Goal: Transaction & Acquisition: Purchase product/service

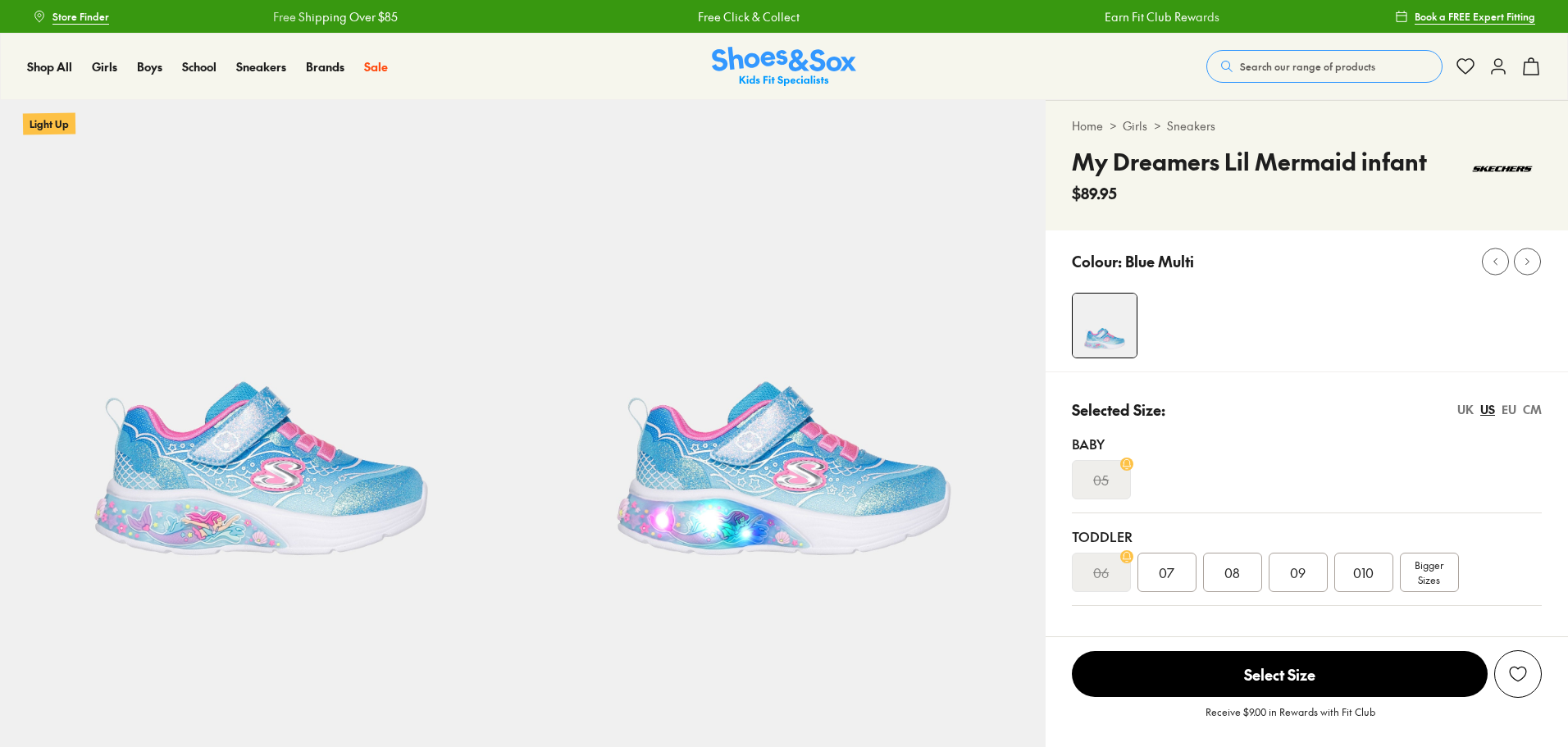
select select "*"
click at [1381, 587] on div "010" at bounding box center [1364, 572] width 60 height 39
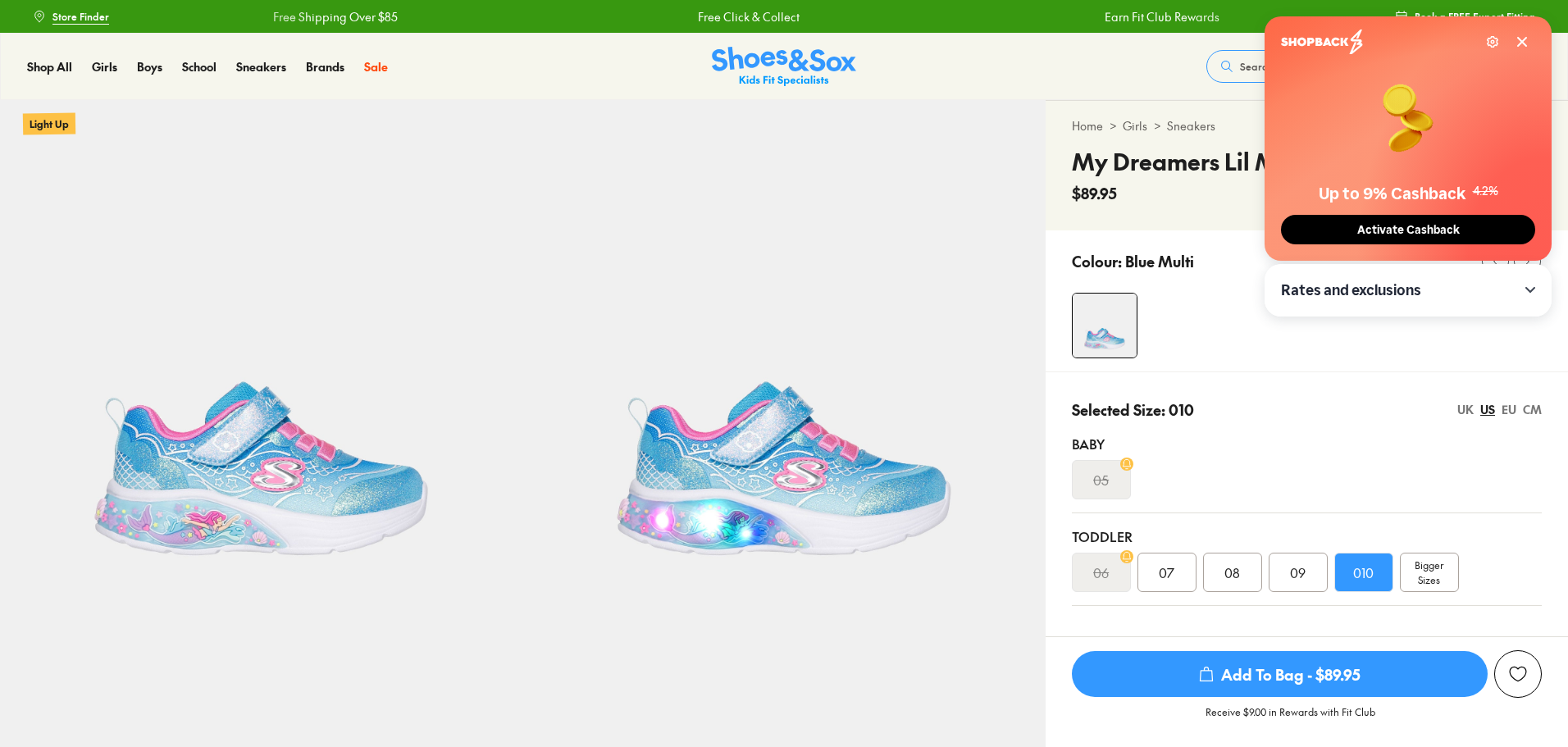
click at [1386, 675] on span "Add To Bag - $89.95" at bounding box center [1280, 674] width 416 height 46
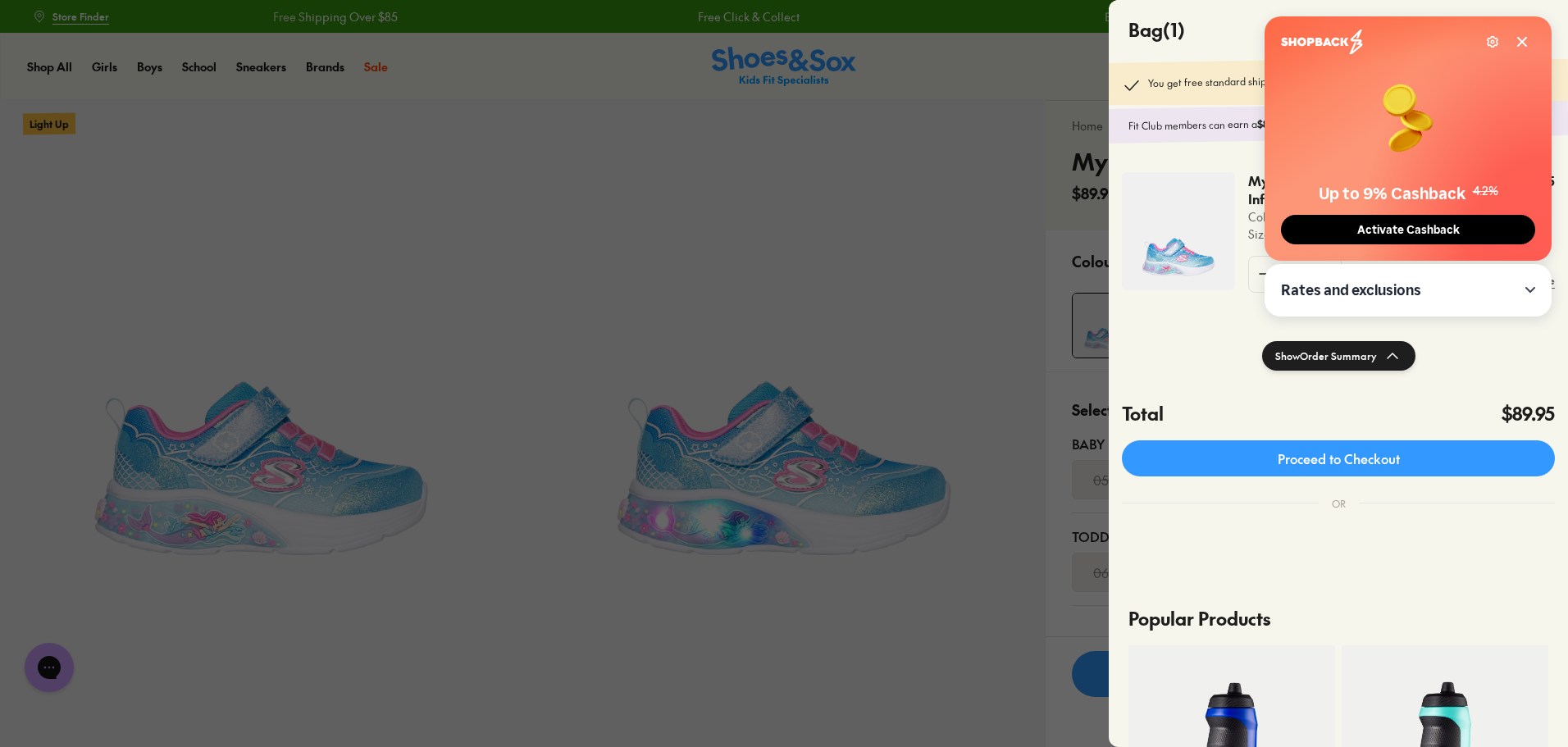
click at [1421, 220] on button "Activate Cashback" at bounding box center [1408, 230] width 254 height 30
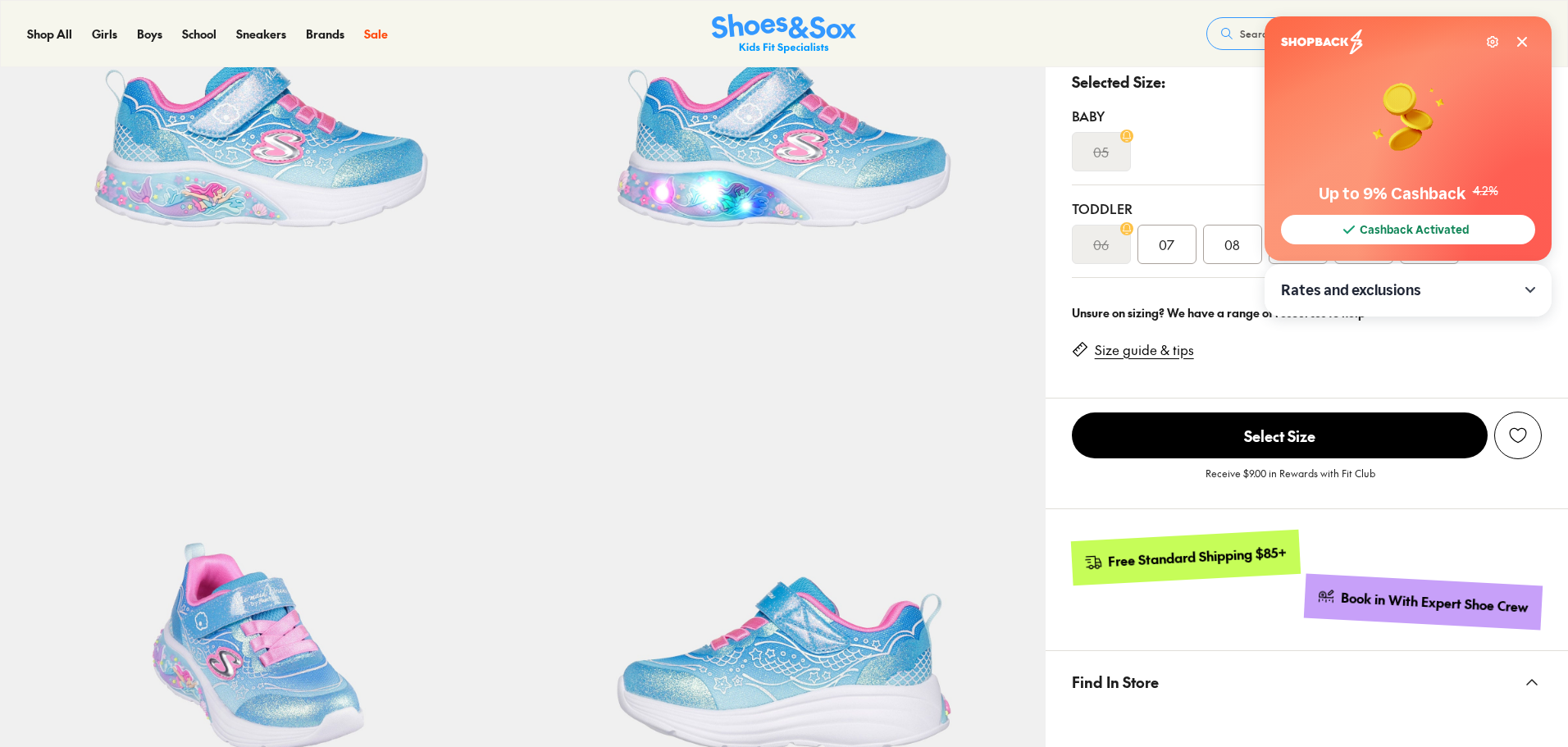
select select "*"
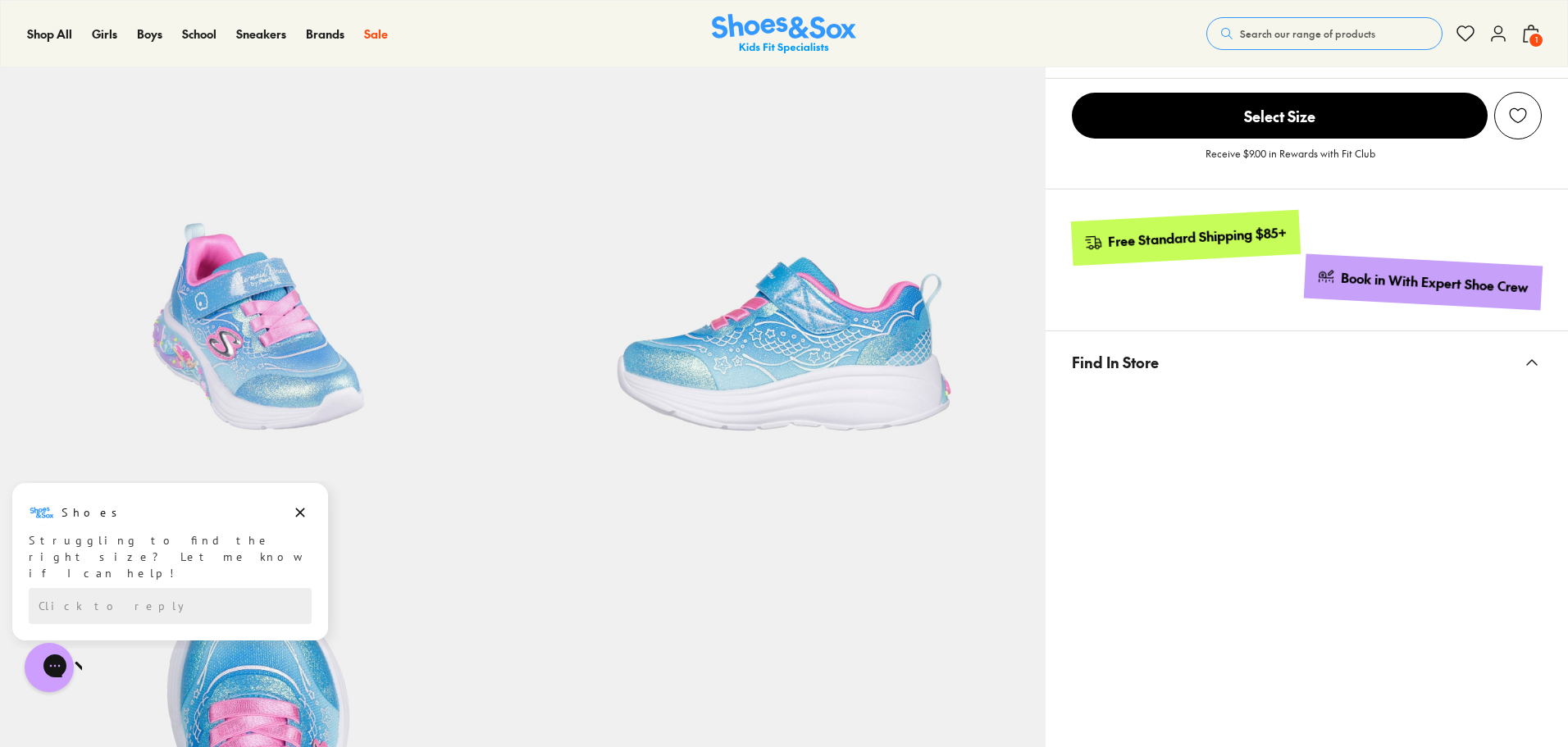
scroll to position [820, 0]
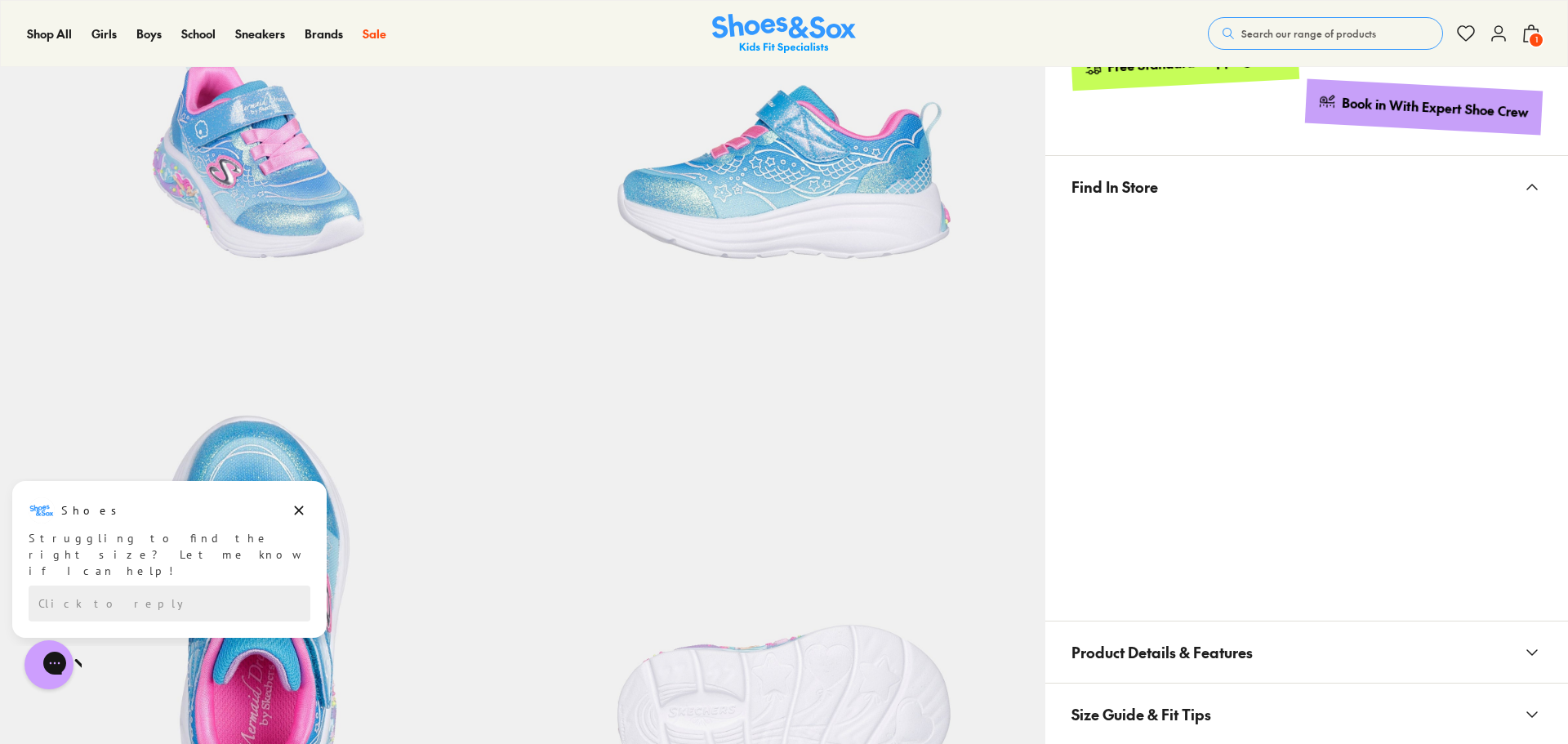
click at [1522, 529] on div "Close dialog Join the FREE Fit Club & Get 10% Back Sign up to join our FREE Fit…" at bounding box center [784, 372] width 1568 height 744
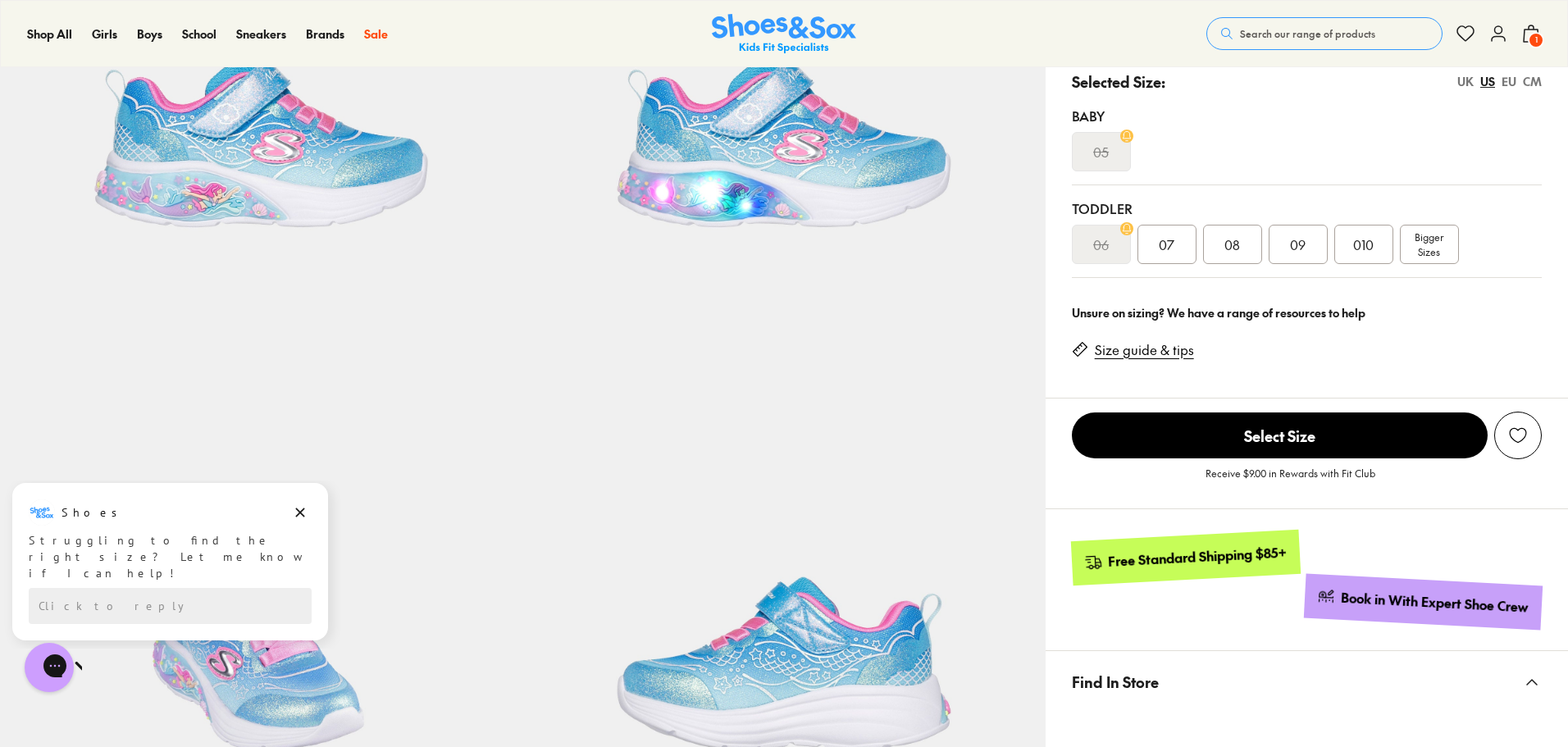
scroll to position [0, 0]
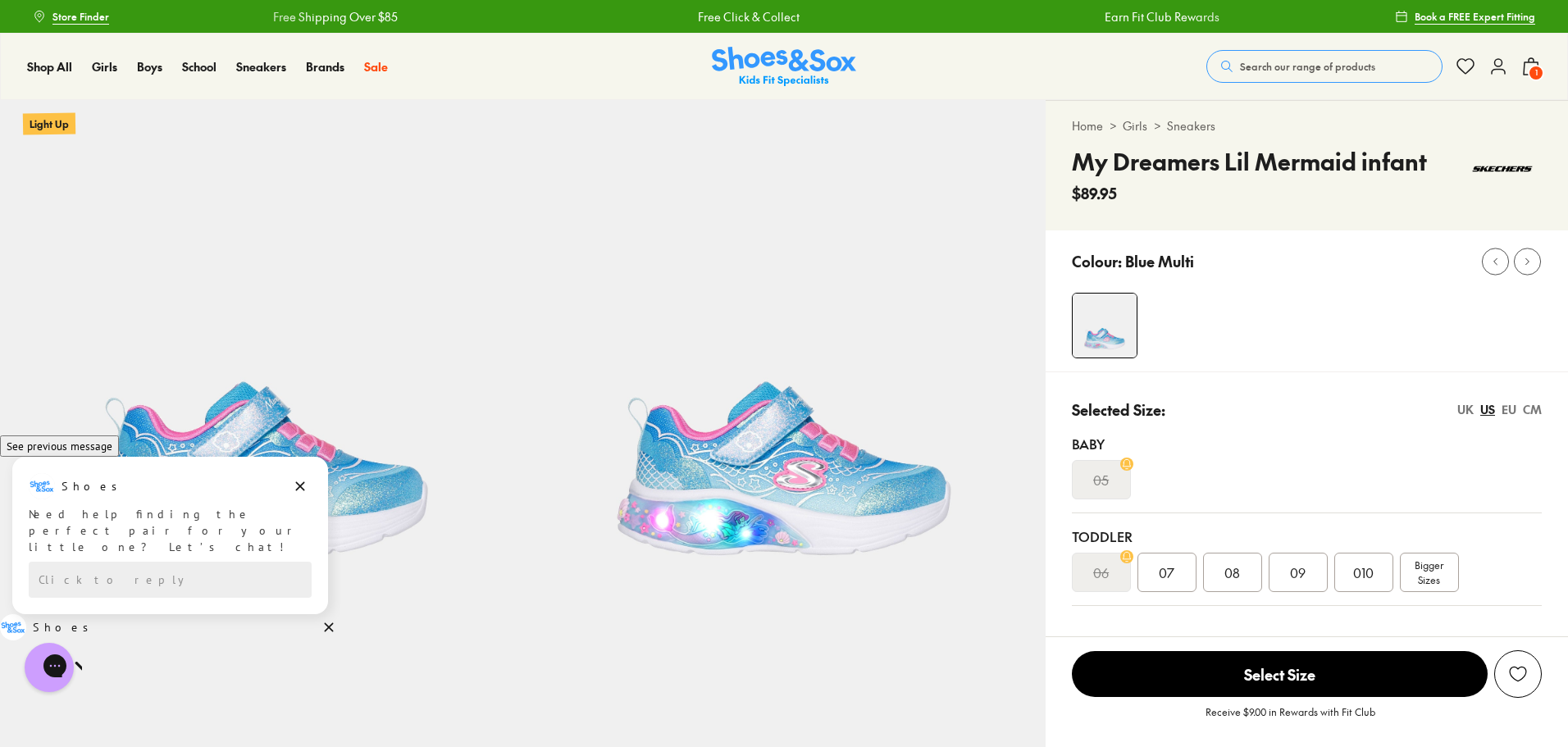
click at [1529, 60] on use at bounding box center [1532, 67] width 15 height 17
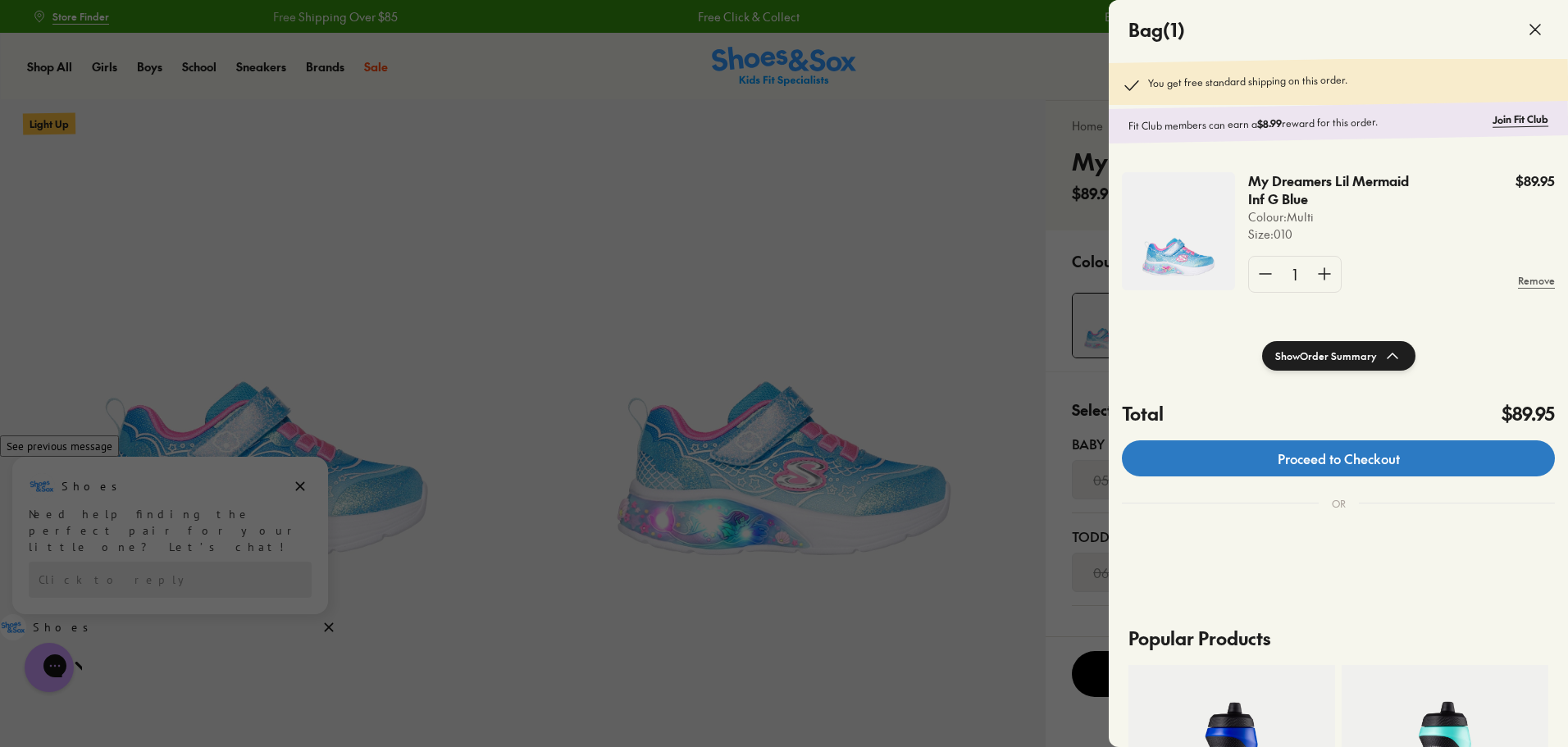
click at [1343, 460] on link "Proceed to Checkout" at bounding box center [1339, 459] width 433 height 36
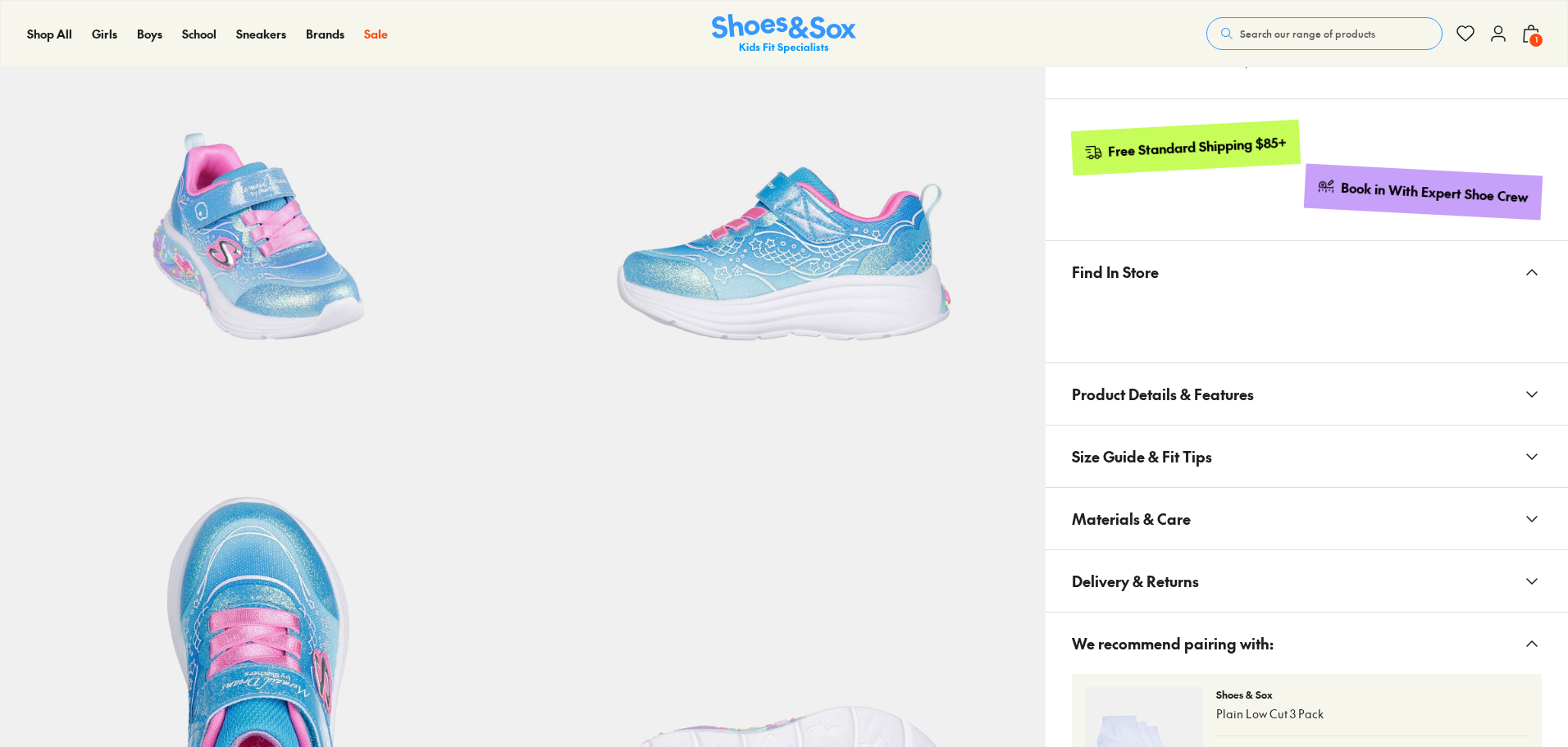
select select "*"
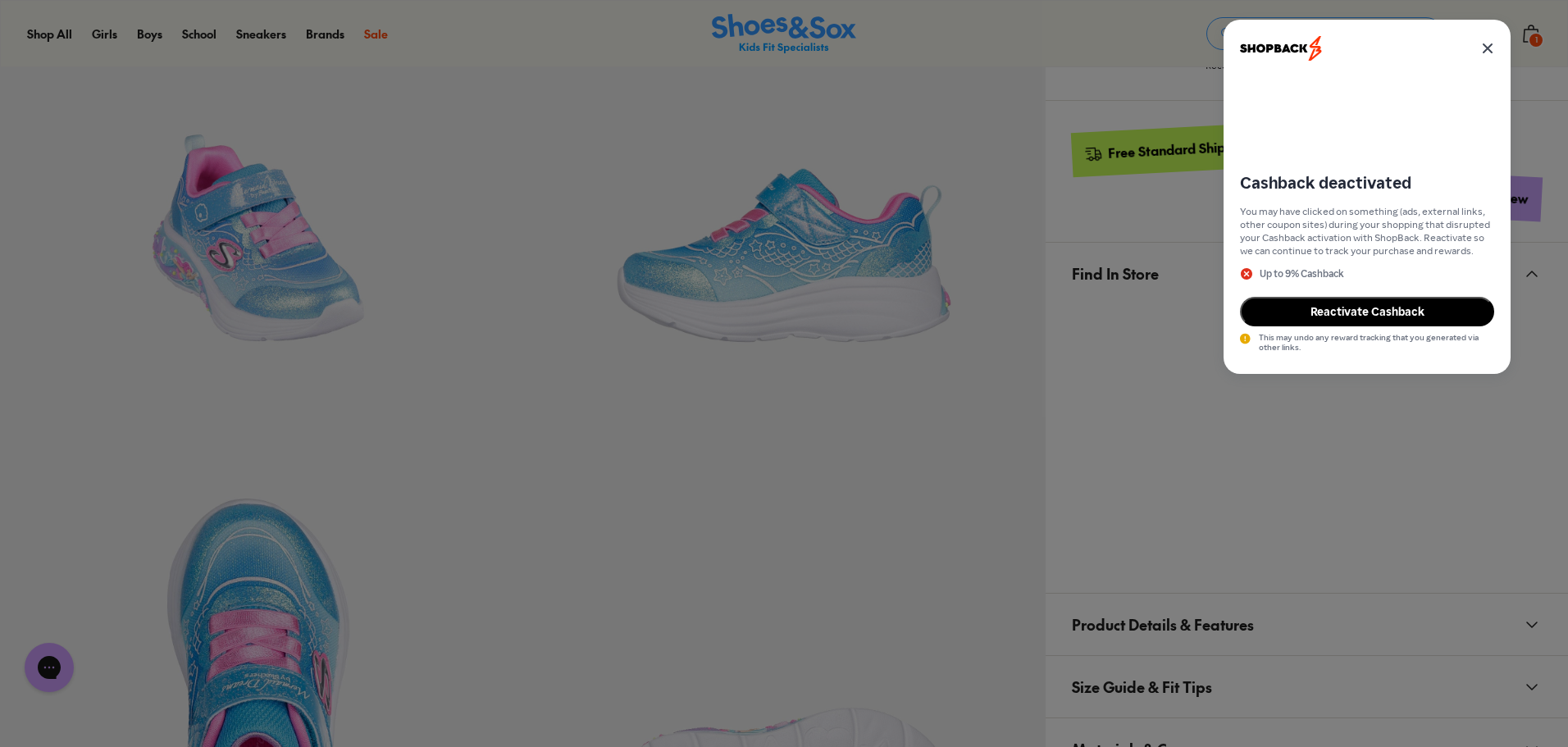
scroll to position [739, 0]
click at [1176, 404] on div "Cashback deactivated You may have clicked on something (ads, external links, ot…" at bounding box center [784, 373] width 1568 height 747
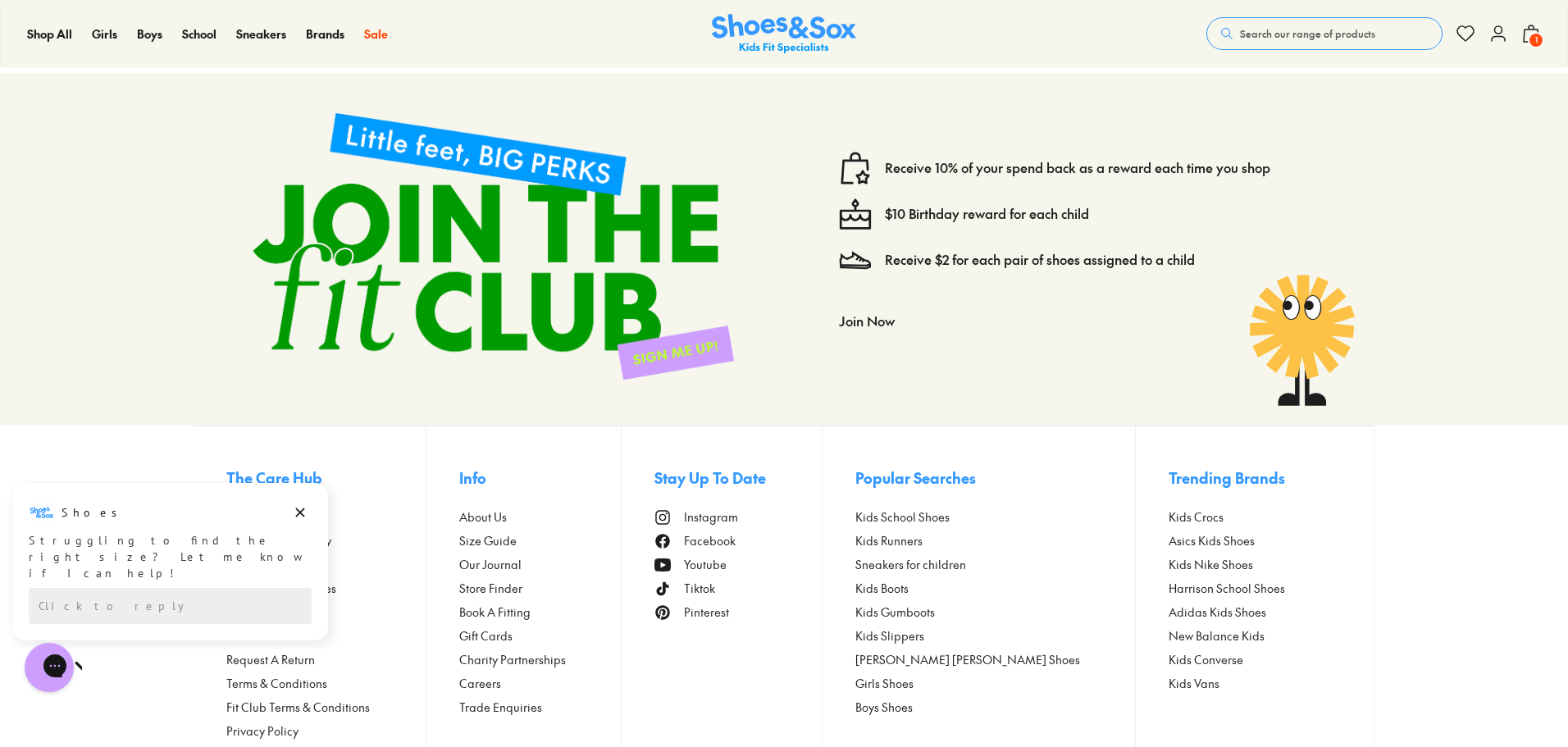
scroll to position [3255, 0]
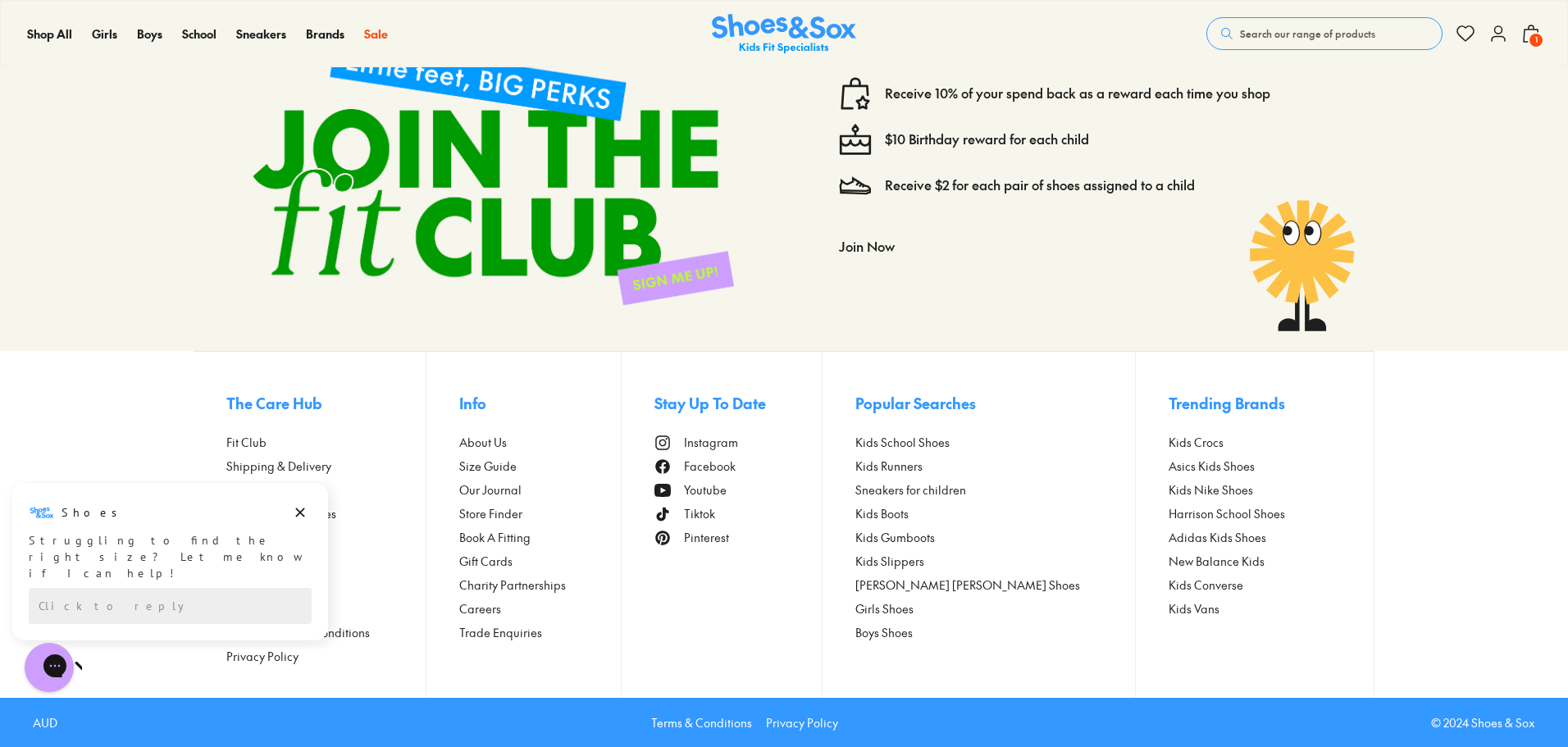
click at [494, 516] on span "Store Finder" at bounding box center [491, 514] width 63 height 18
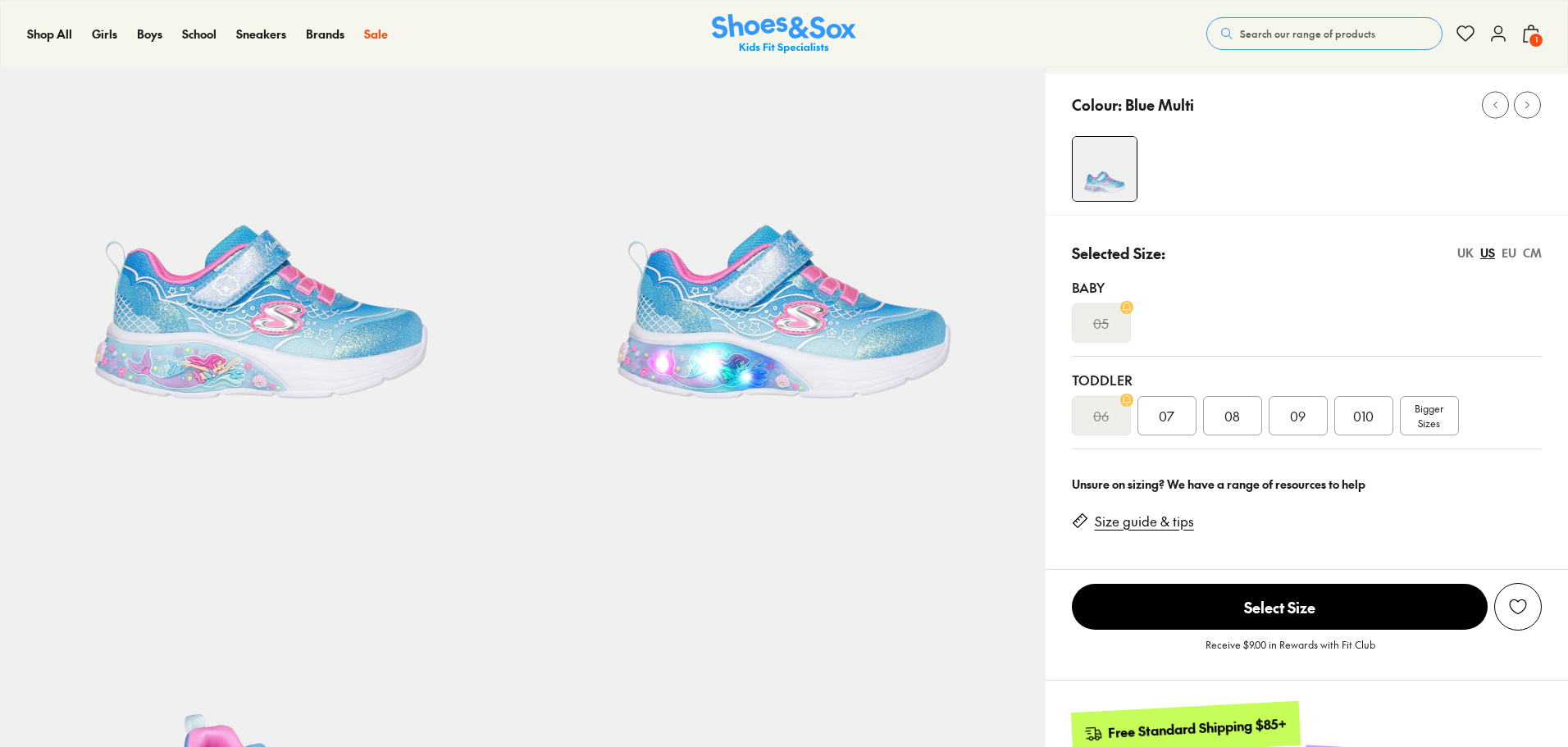
select select "*"
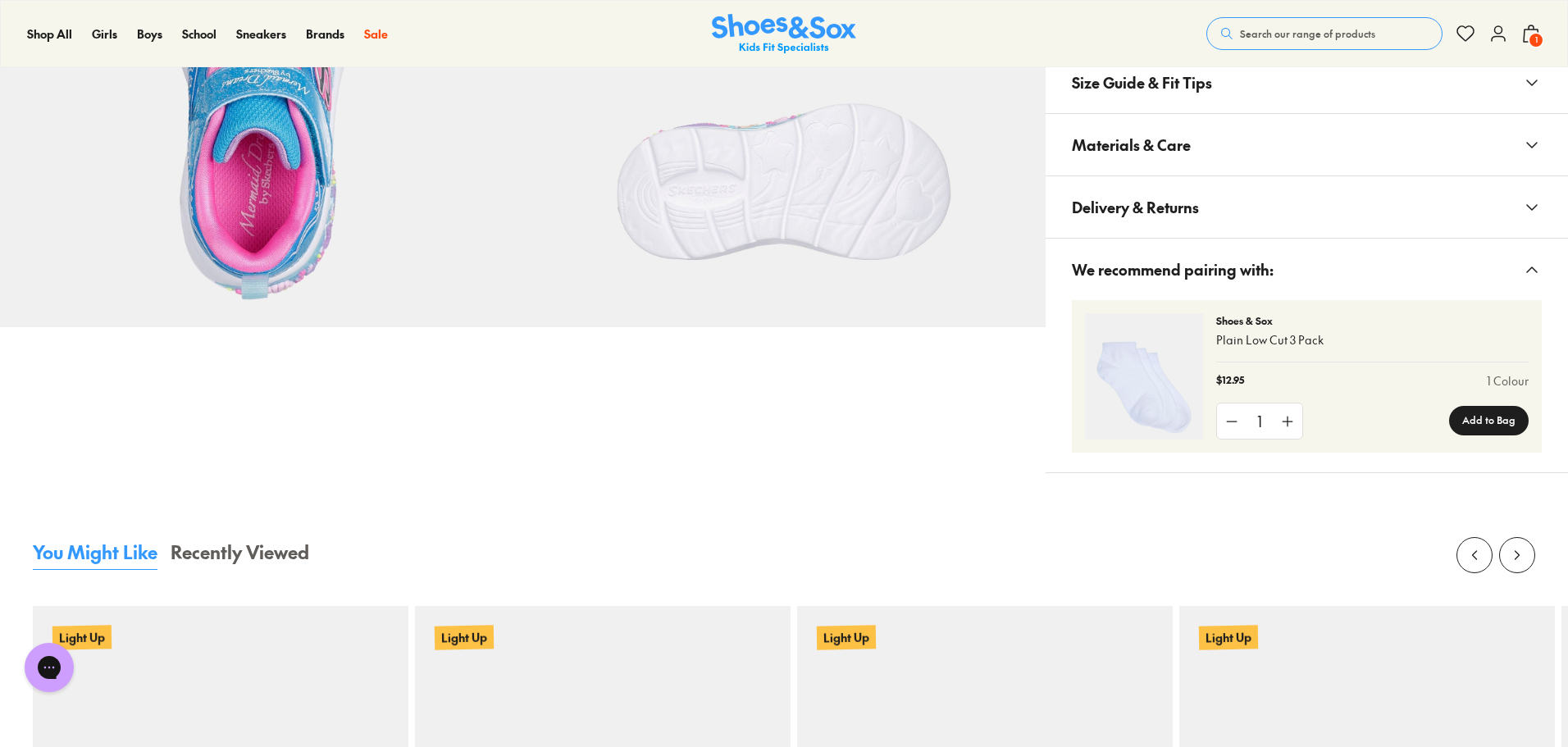
scroll to position [1313, 0]
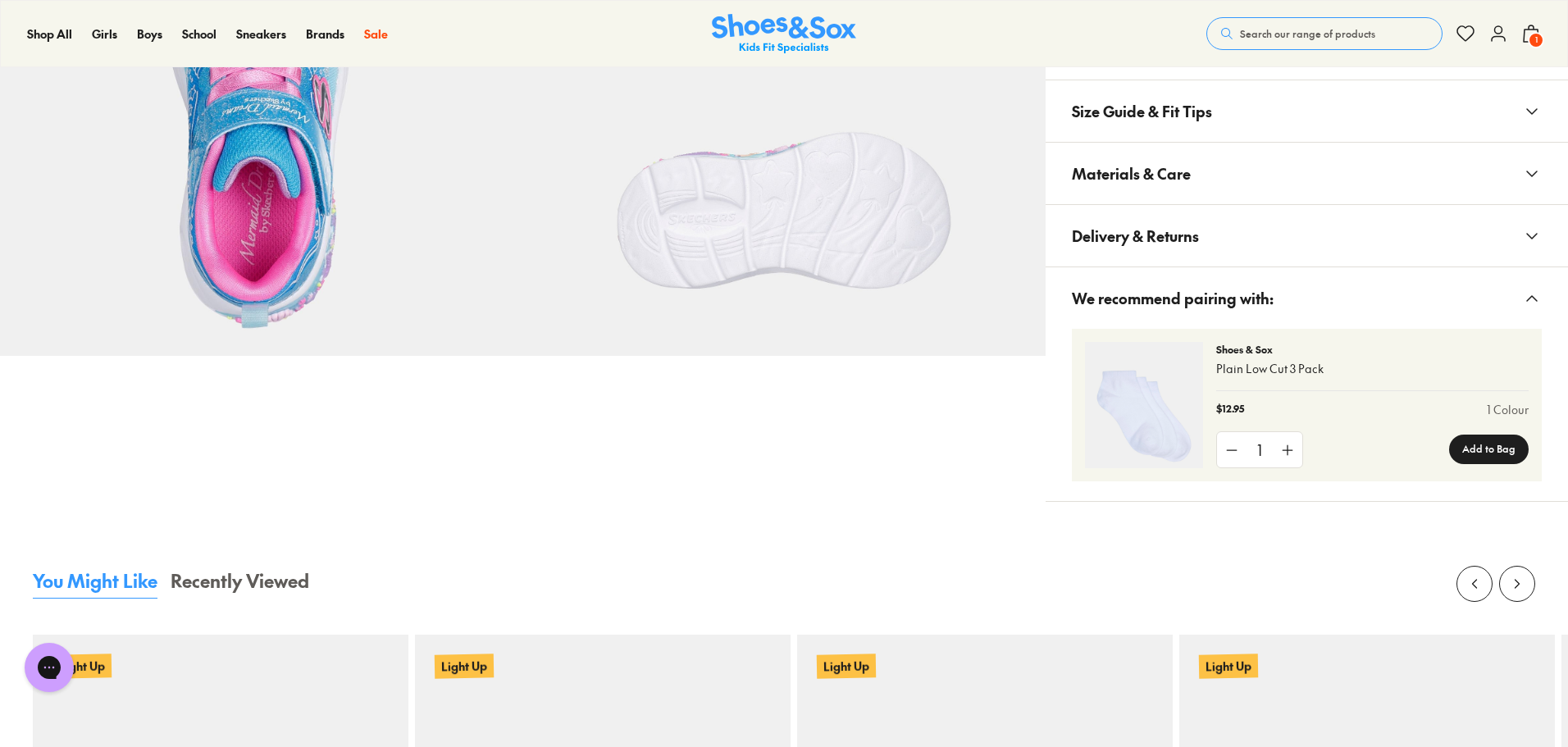
click at [1144, 165] on span "Materials & Care" at bounding box center [1132, 174] width 119 height 48
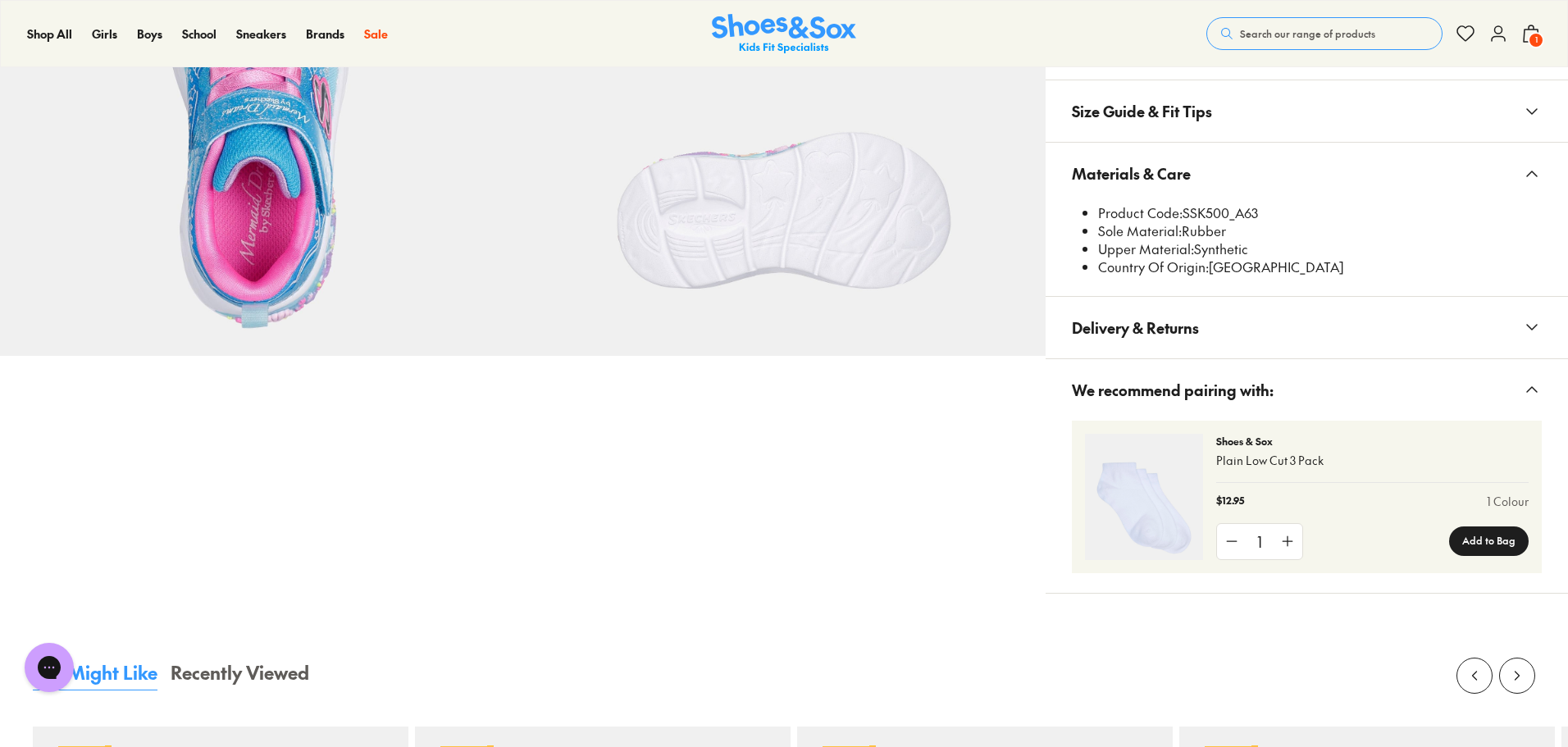
scroll to position [984, 0]
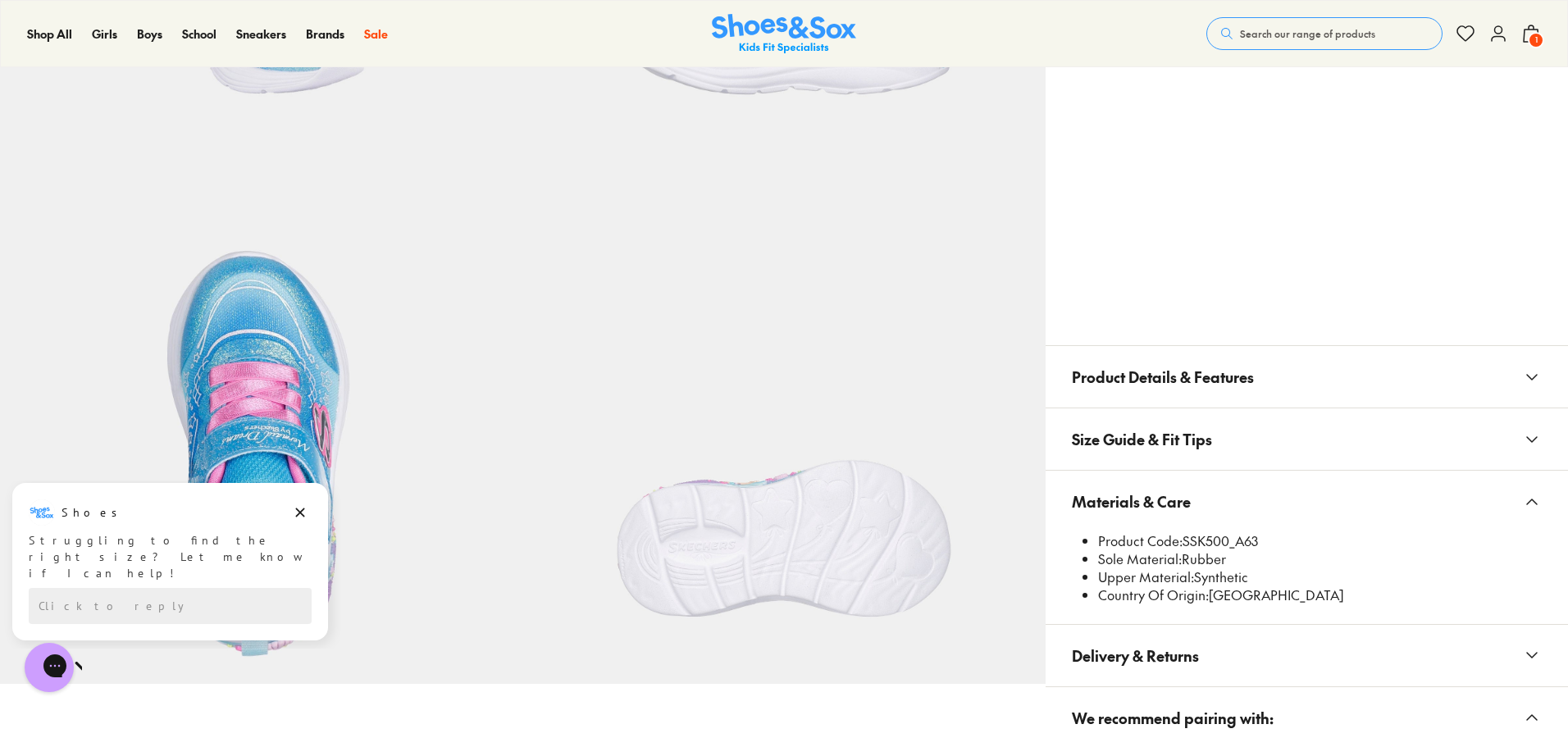
drag, startPoint x: 1186, startPoint y: 534, endPoint x: 1269, endPoint y: 541, distance: 83.3
click at [1269, 541] on li "Product Code: SSK500_A63" at bounding box center [1320, 540] width 444 height 18
click at [1239, 543] on li "Product Code: SSK500_A63" at bounding box center [1320, 540] width 444 height 18
drag, startPoint x: 1247, startPoint y: 539, endPoint x: 1186, endPoint y: 541, distance: 61.0
click at [1186, 541] on li "Product Code: SSK500_A63" at bounding box center [1320, 540] width 444 height 18
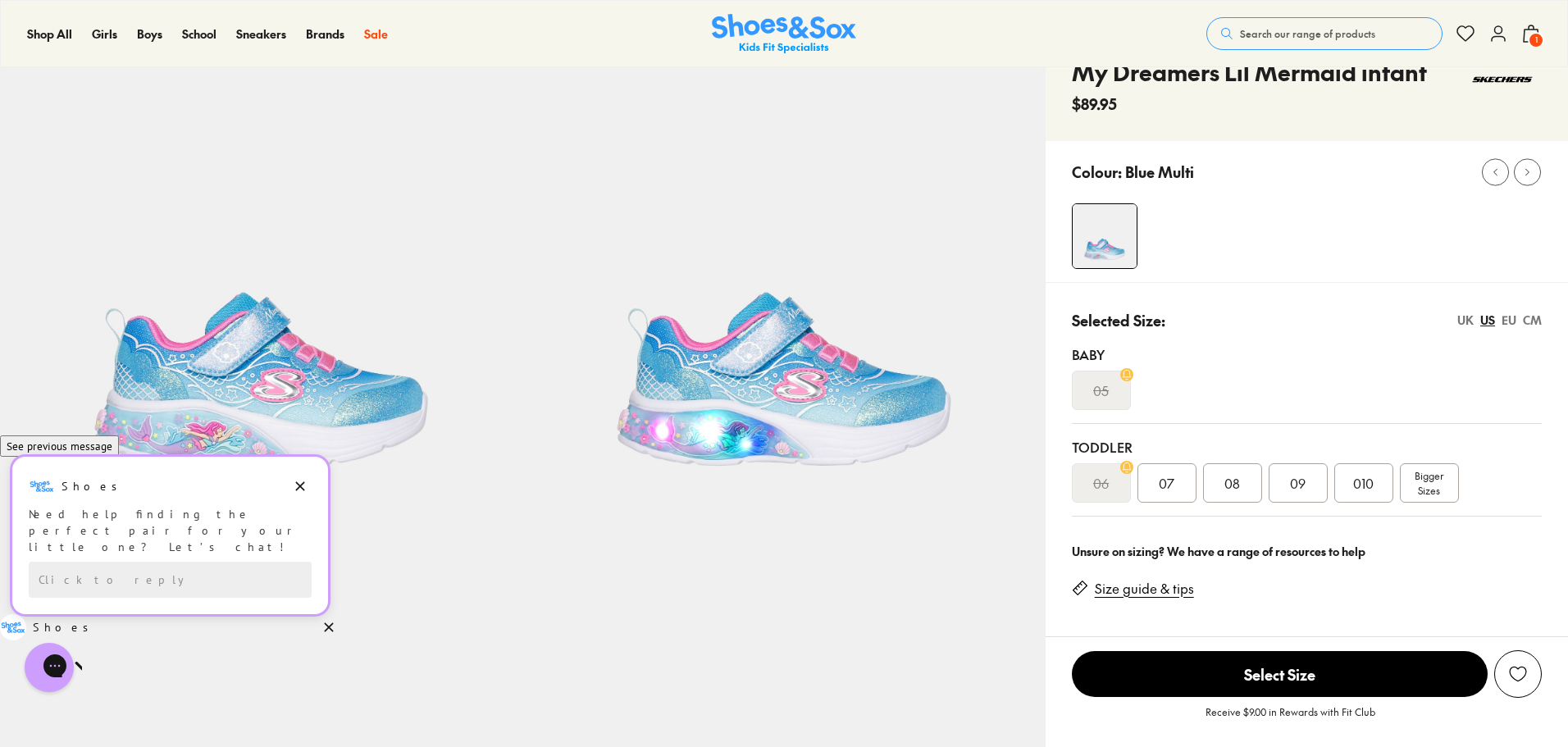
scroll to position [0, 0]
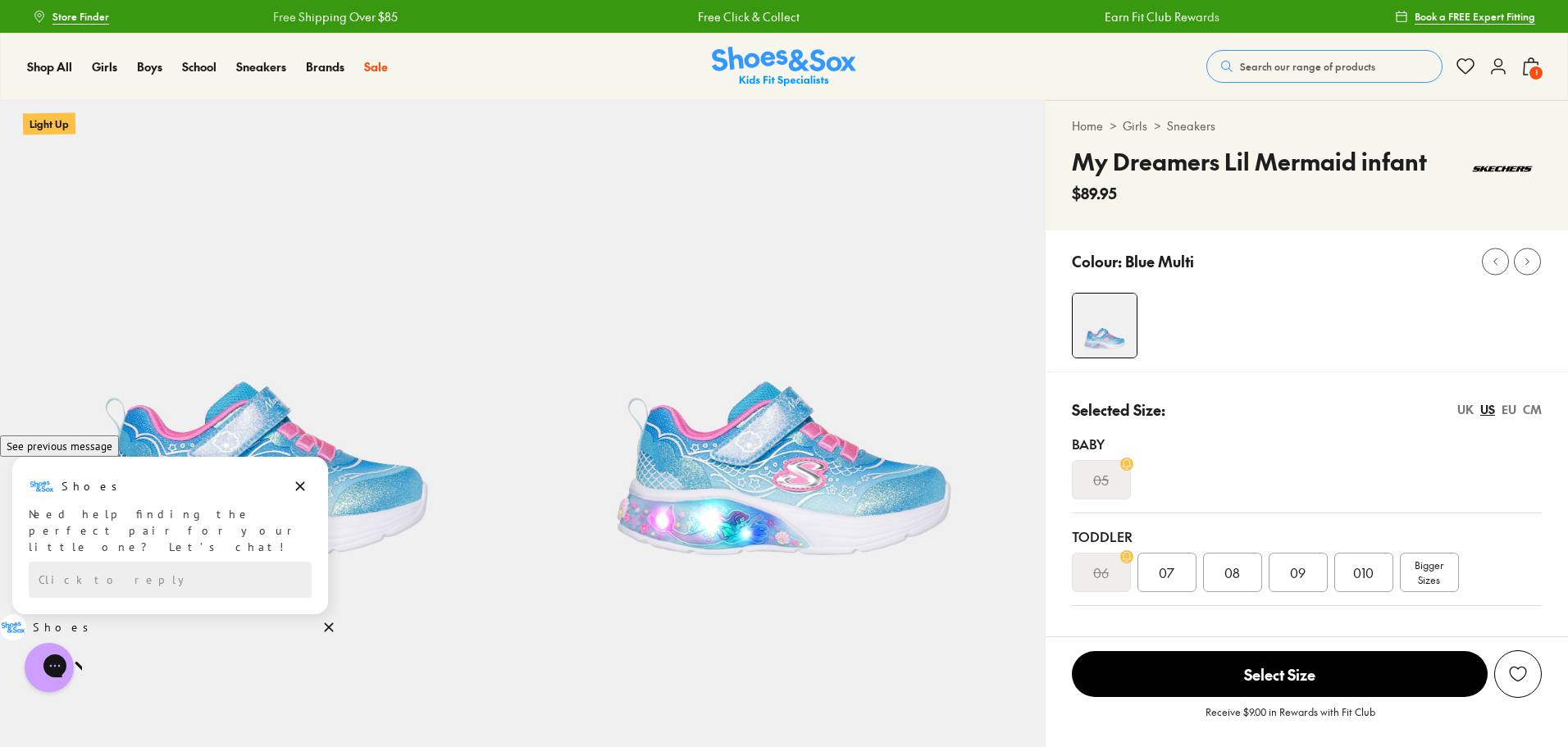
click at [1551, 78] on div "Shop All Shop All Shop All 20% Off School New Arrivals Online Only Best Sellers…" at bounding box center [784, 66] width 1568 height 67
click at [1533, 74] on span "1" at bounding box center [1536, 73] width 17 height 17
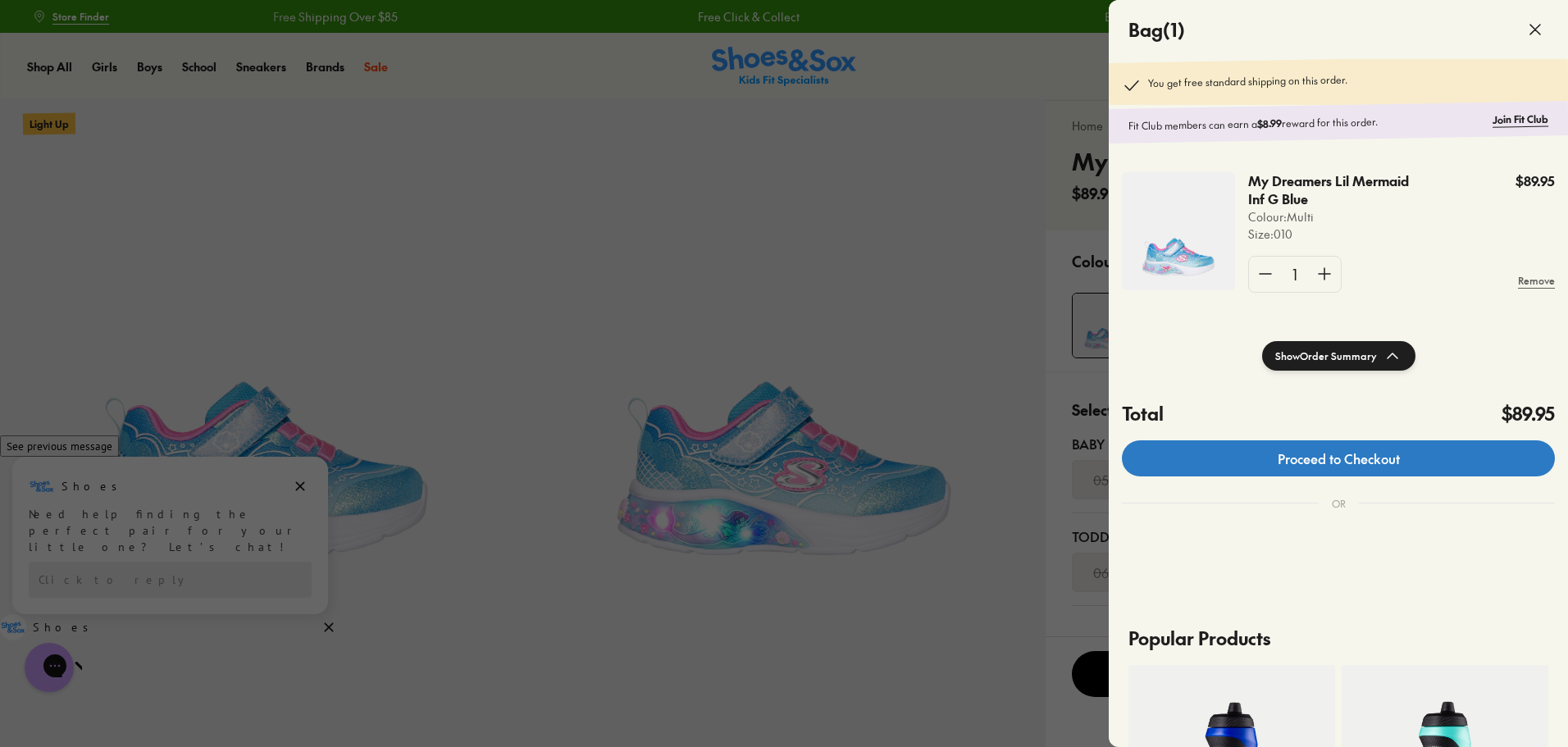
click at [1441, 463] on link "Proceed to Checkout" at bounding box center [1339, 459] width 433 height 36
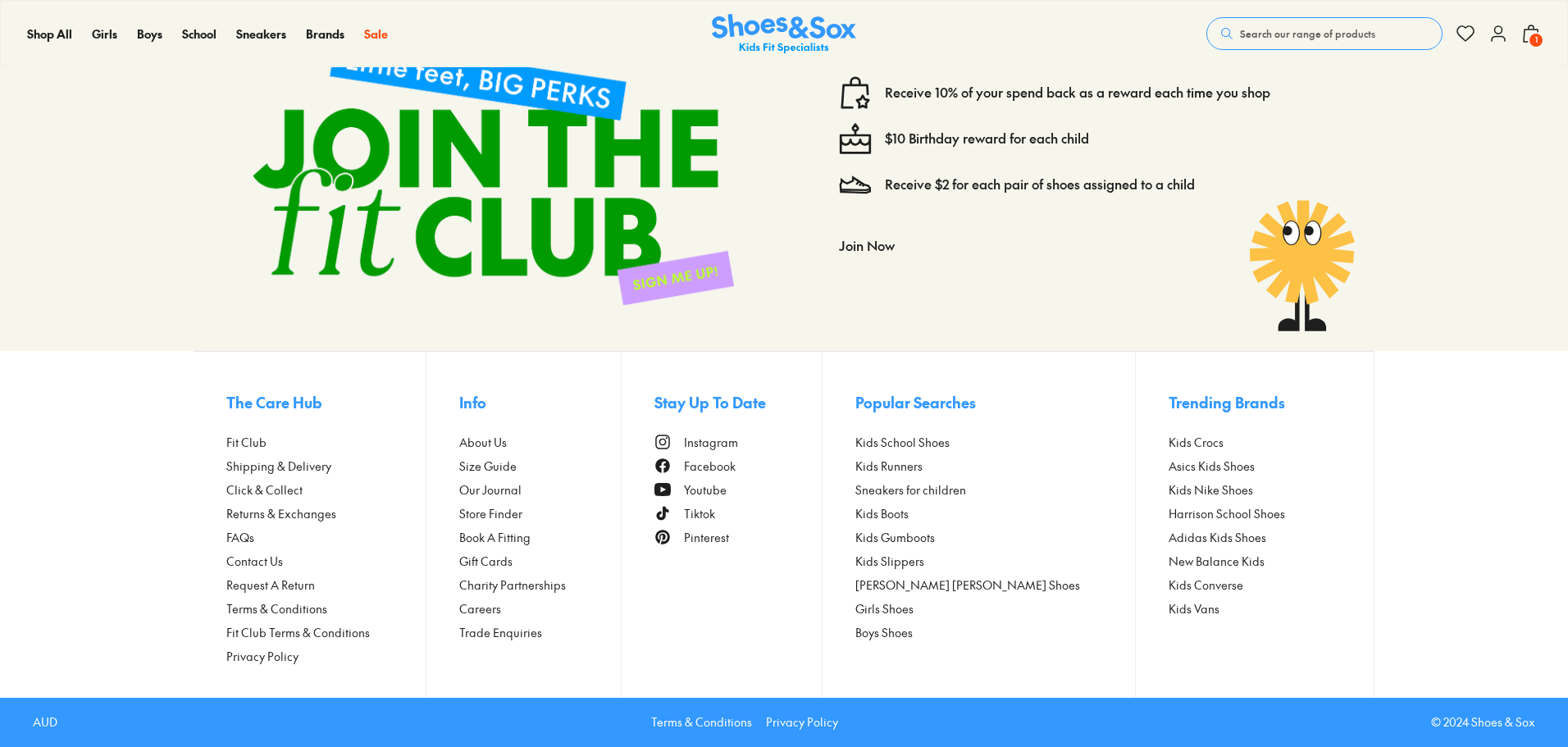
click at [305, 461] on span "Shipping & Delivery" at bounding box center [278, 466] width 105 height 18
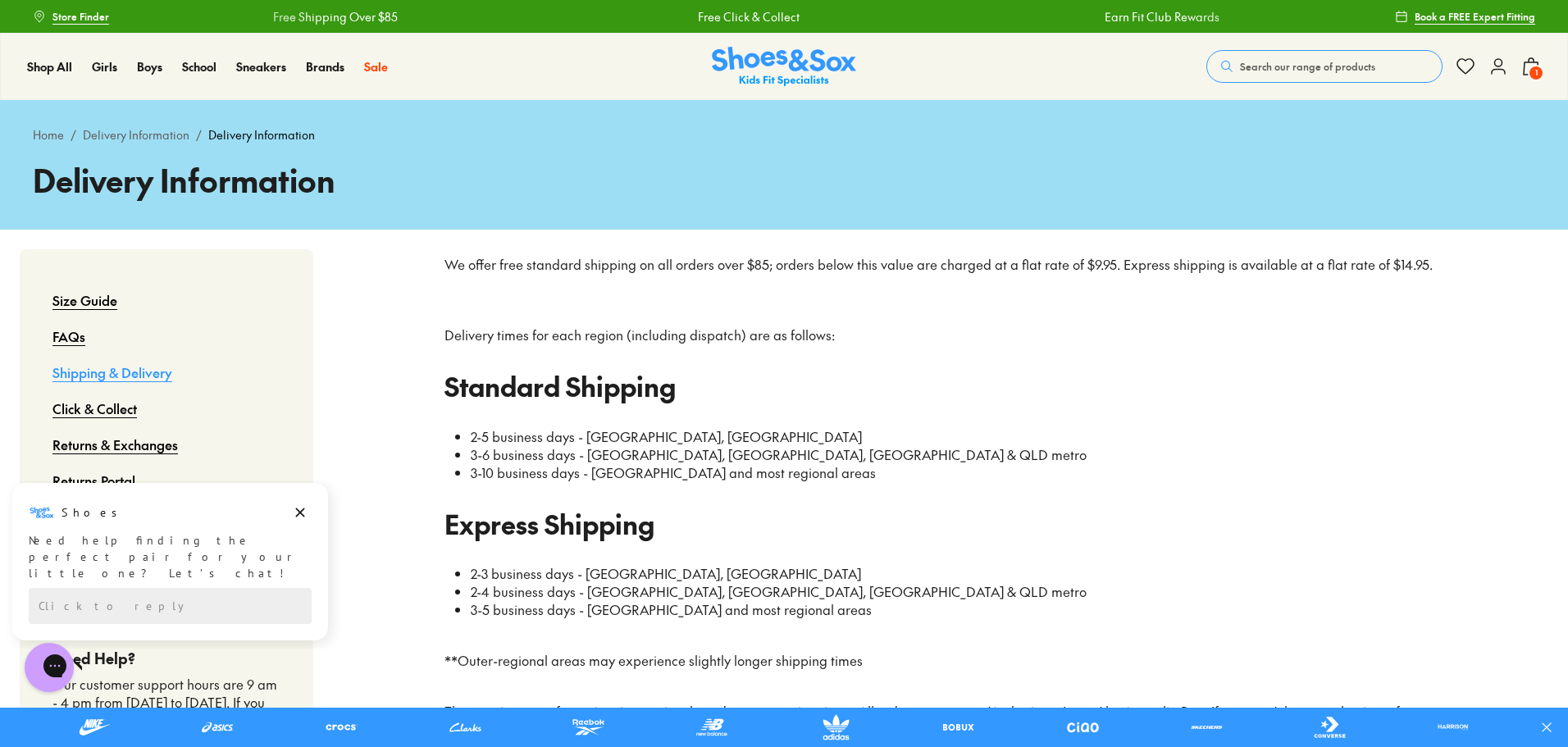
click at [1533, 72] on span "1" at bounding box center [1536, 73] width 17 height 17
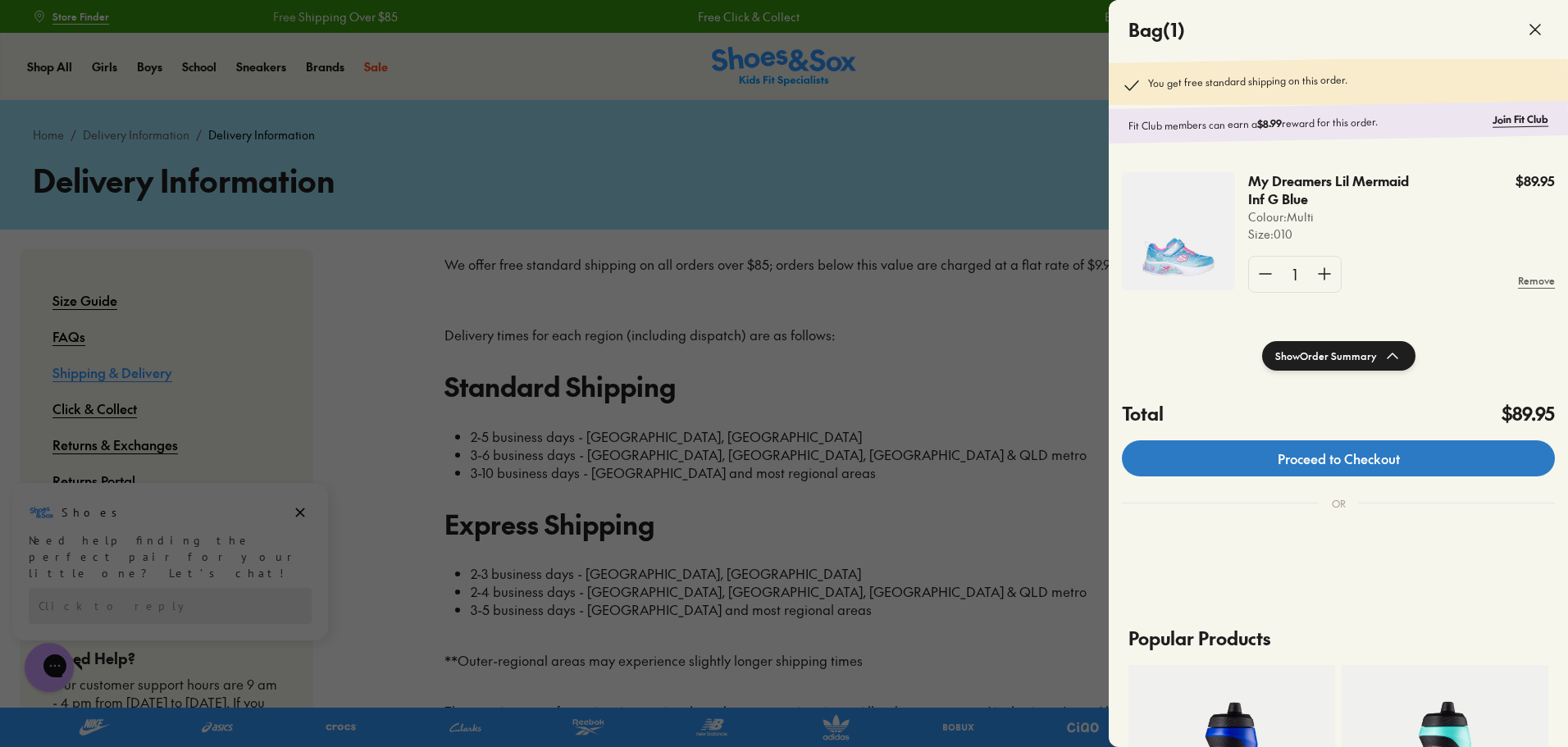
click at [1383, 456] on link "Proceed to Checkout" at bounding box center [1339, 459] width 433 height 36
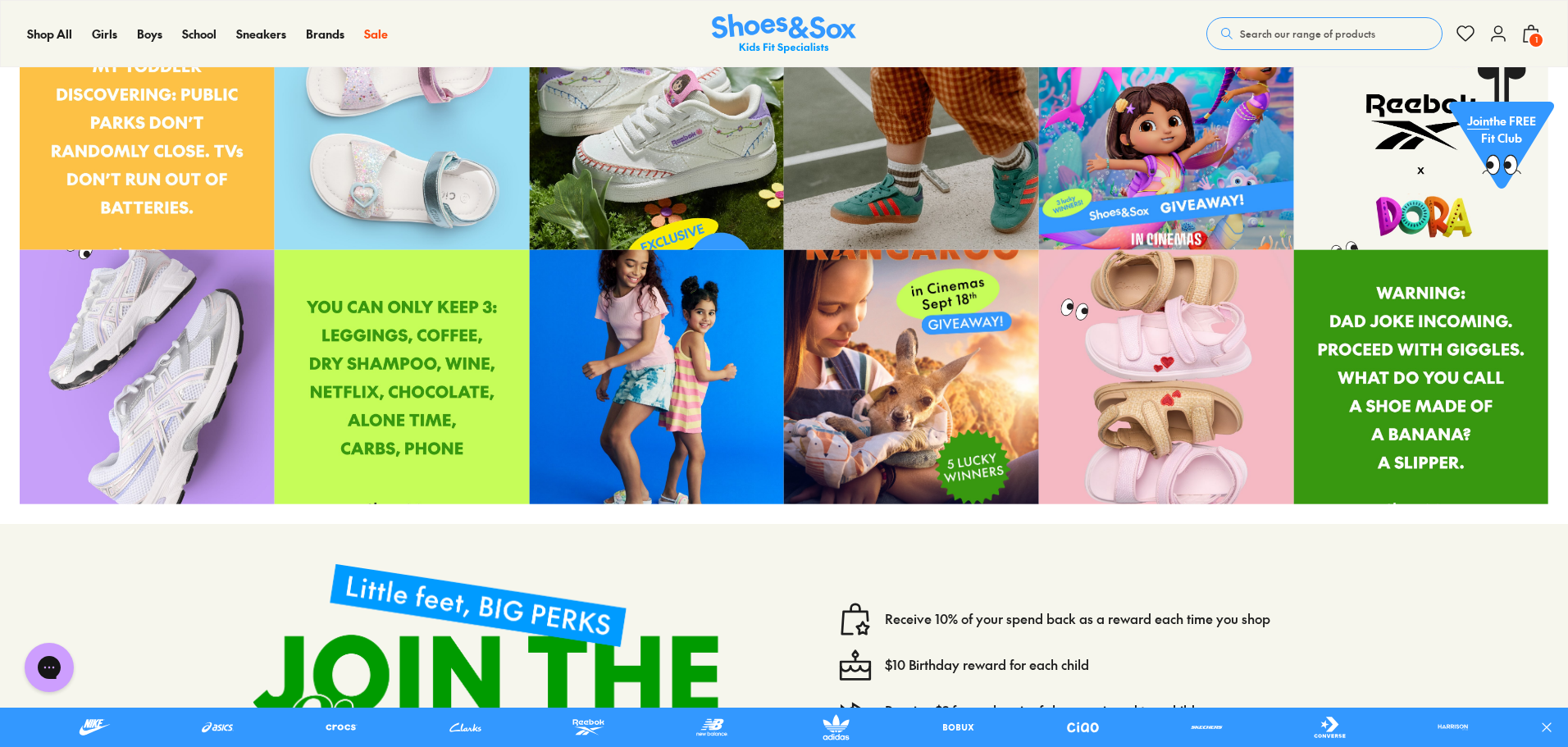
scroll to position [7303, 0]
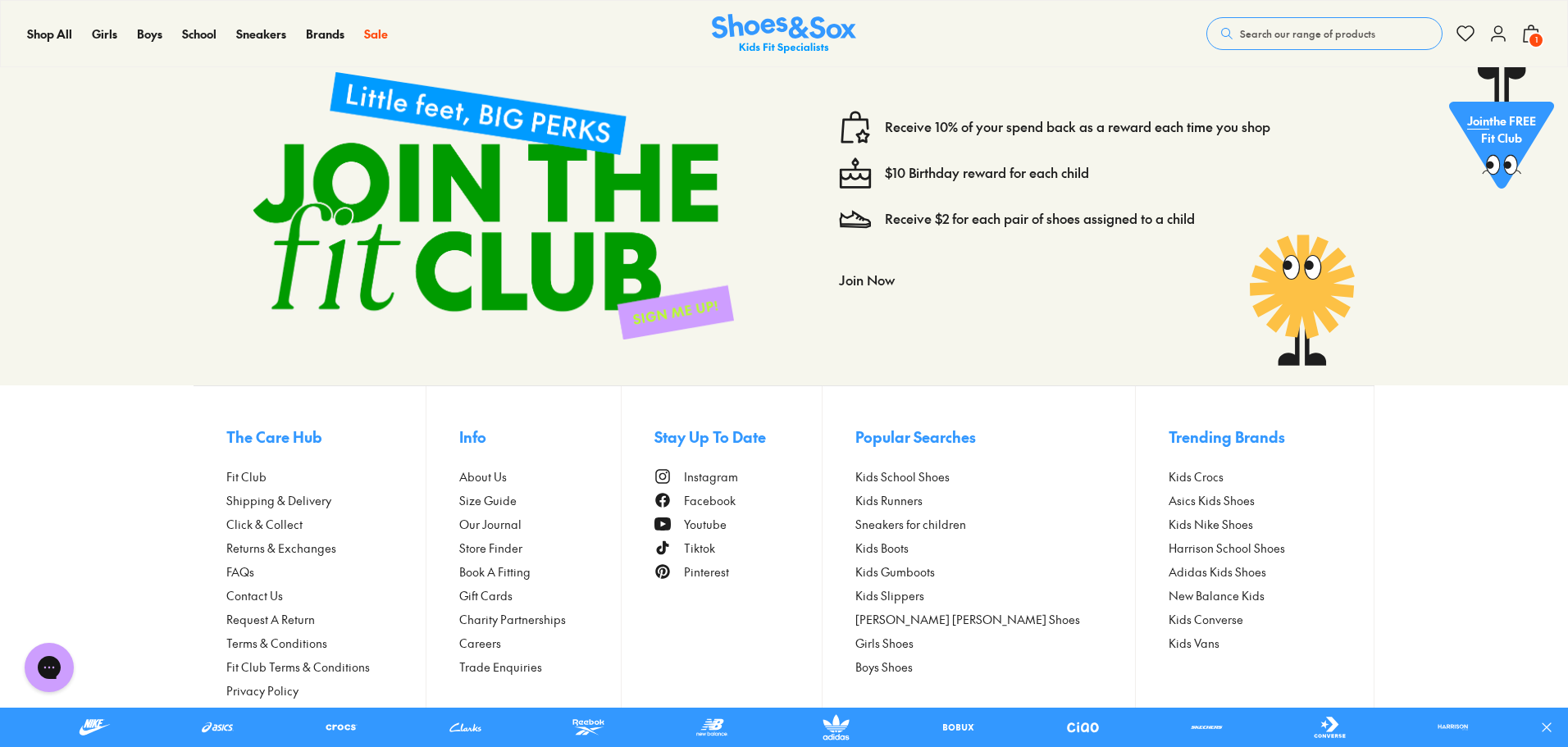
click at [240, 472] on span "Fit Club" at bounding box center [246, 477] width 40 height 18
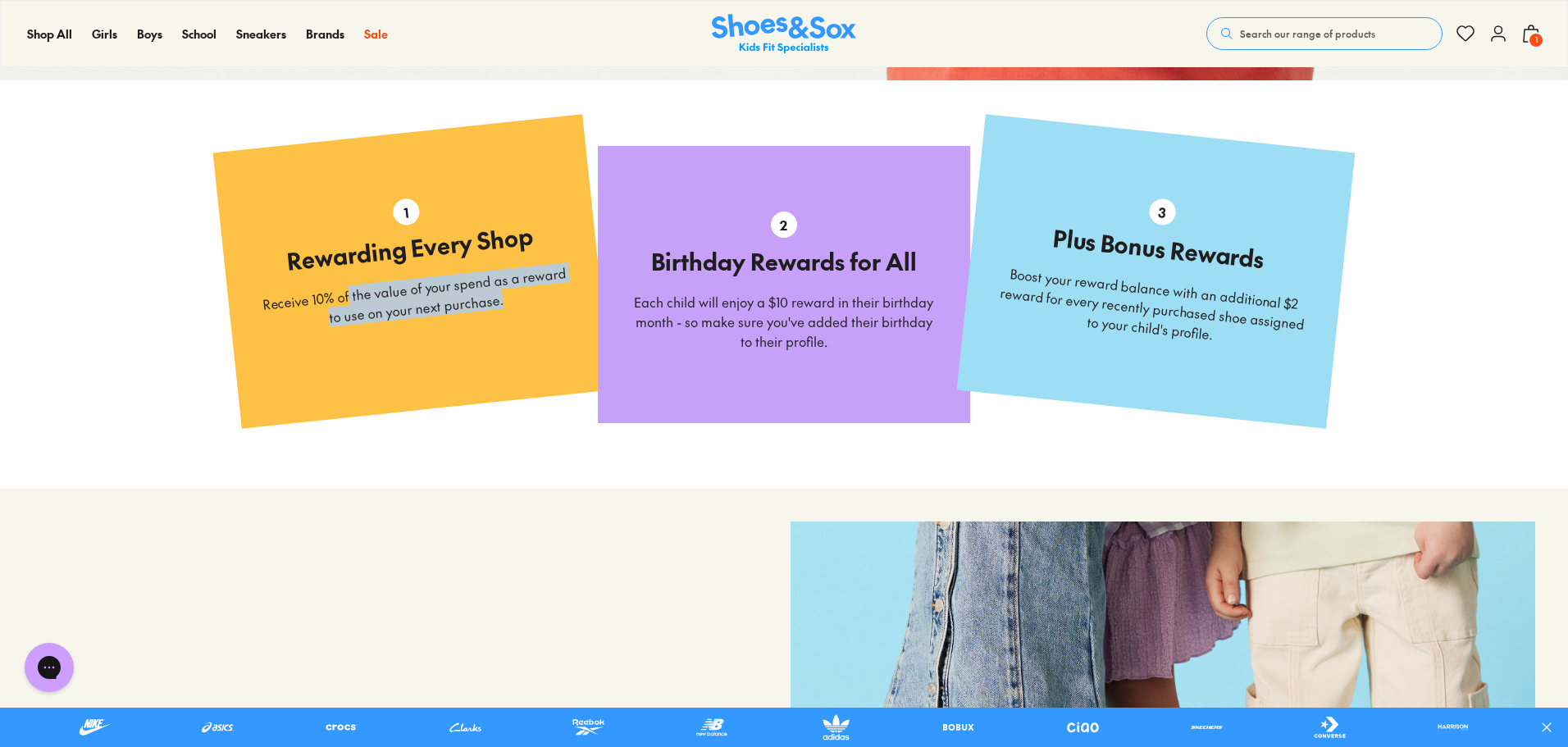
drag, startPoint x: 350, startPoint y: 300, endPoint x: 516, endPoint y: 330, distance: 168.7
click at [516, 330] on div "1 Rewarding Every Shop Receive 10% of the value of your spend as a reward to us…" at bounding box center [411, 262] width 397 height 296
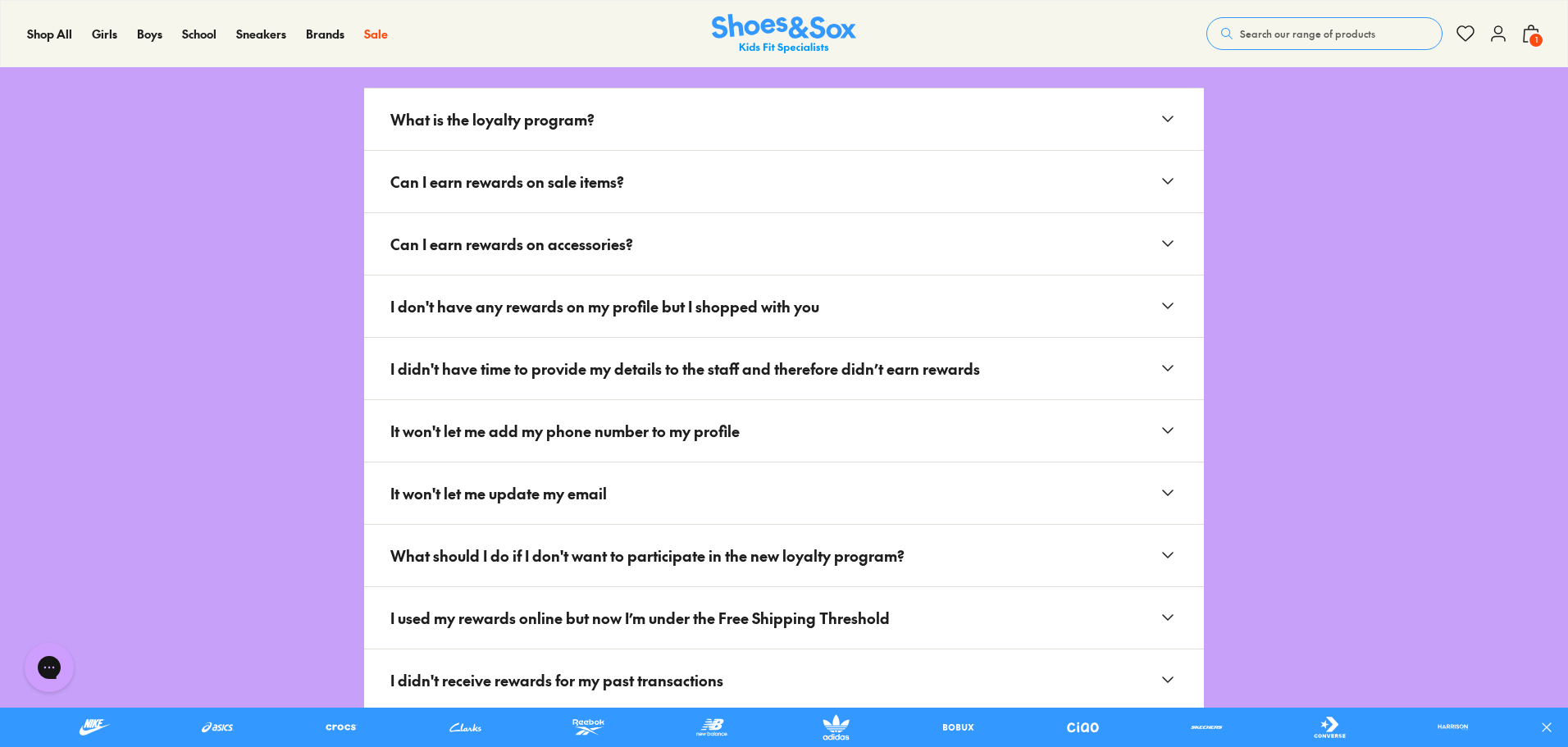
scroll to position [2543, 0]
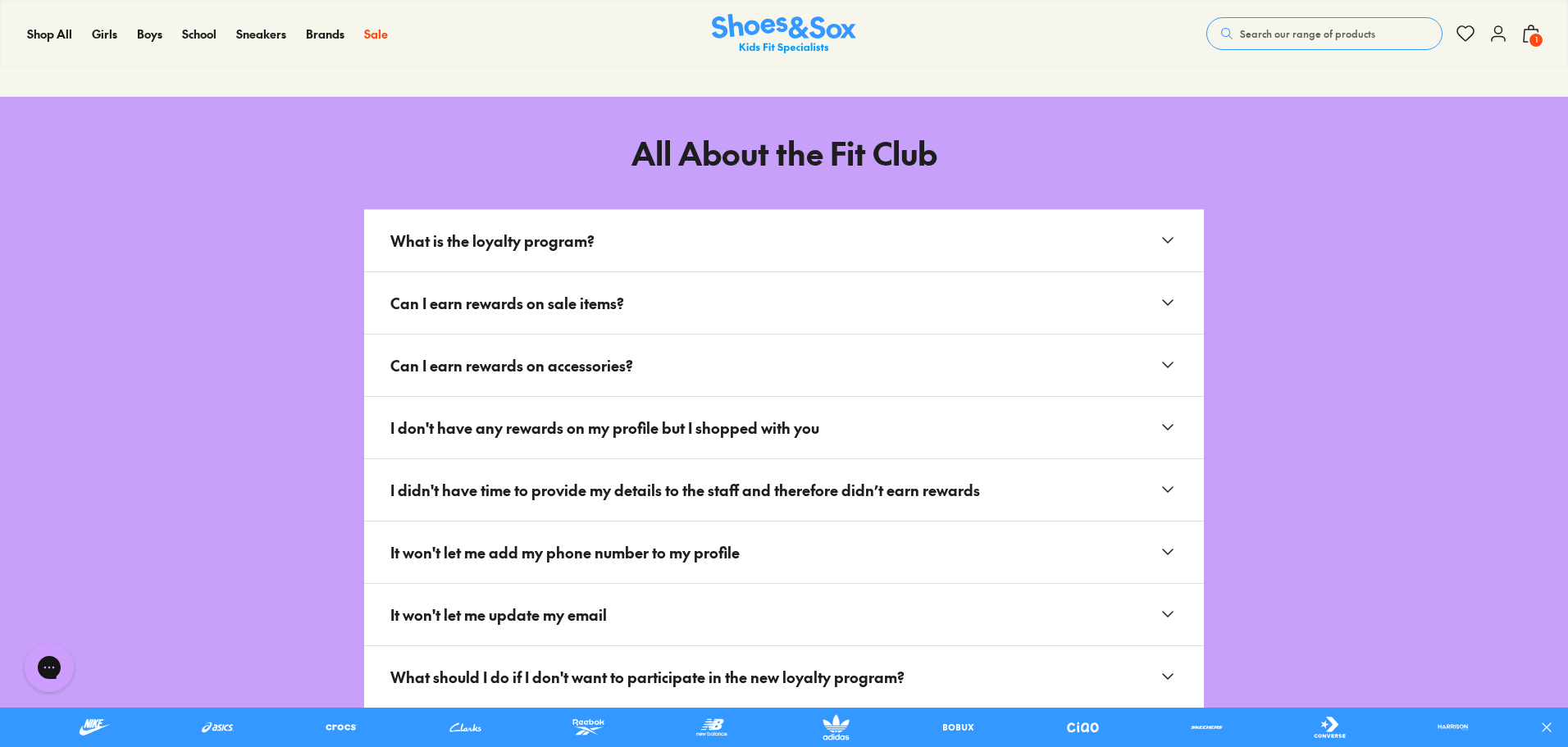
click at [1532, 32] on icon at bounding box center [1531, 33] width 20 height 20
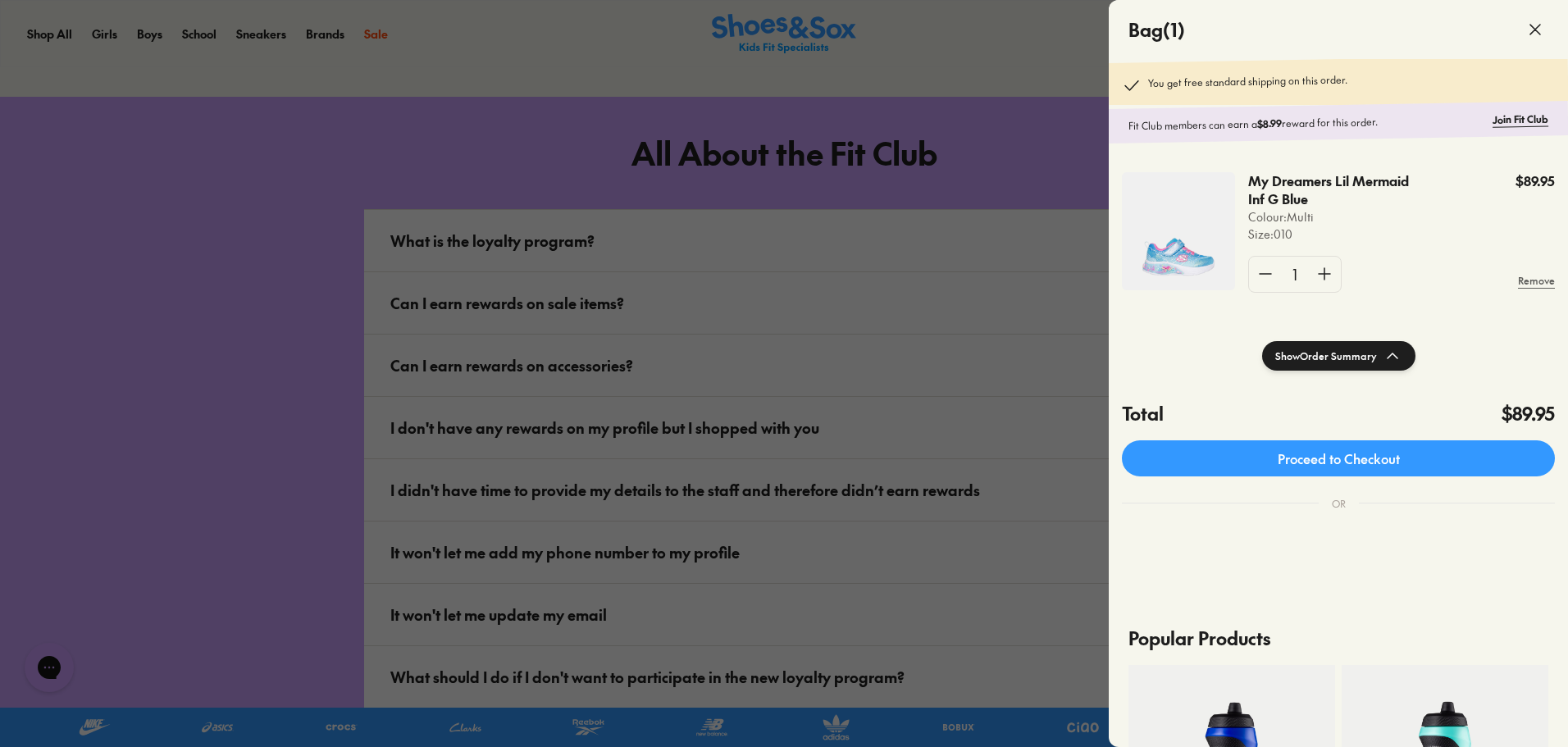
click at [1125, 543] on shop-pay-wallet-button at bounding box center [1124, 533] width 4 height 18
